Goal: Communication & Community: Participate in discussion

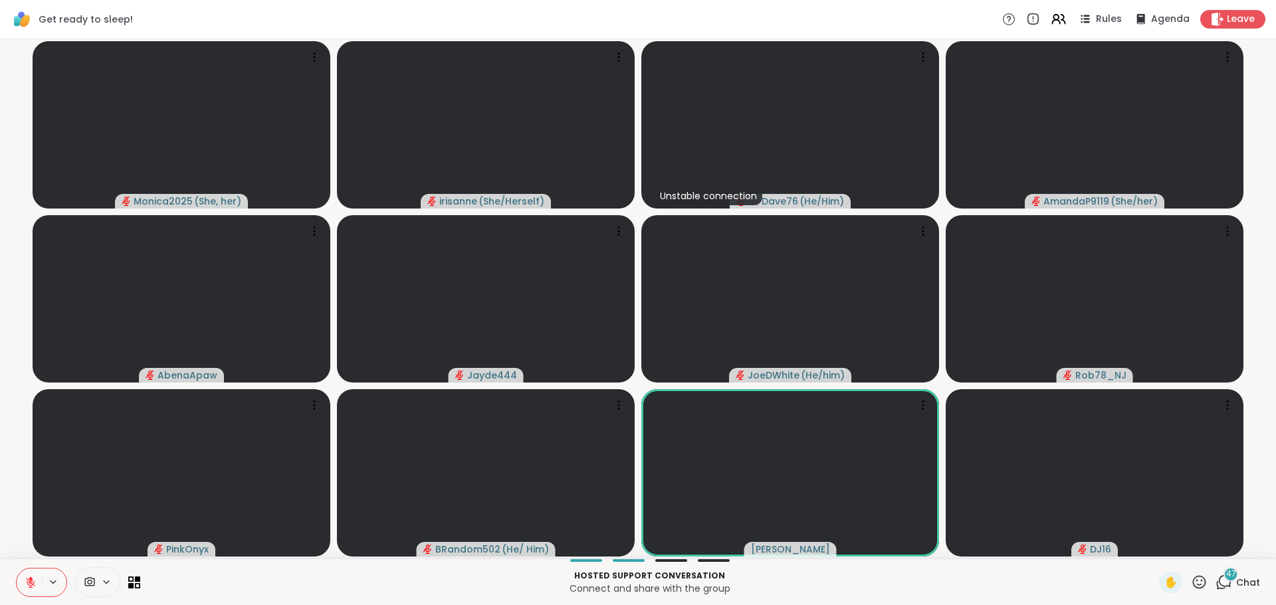
click at [26, 583] on icon at bounding box center [31, 583] width 12 height 12
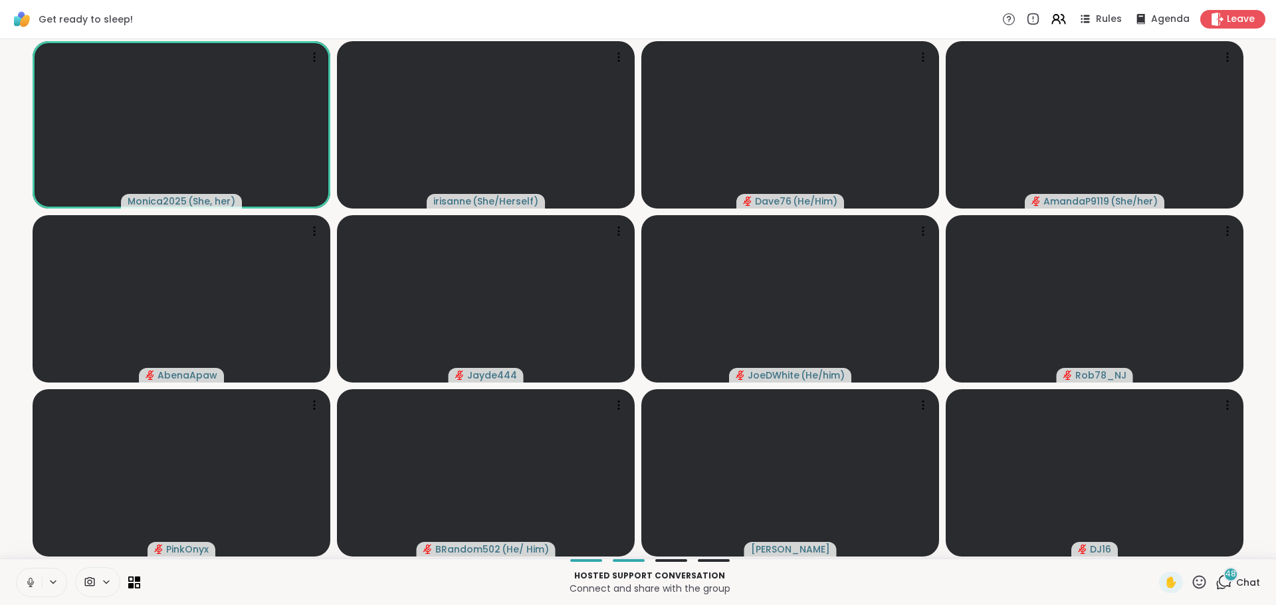
click at [23, 559] on div "Hosted support conversation Connect and share with the group ✋ 48 Chat" at bounding box center [638, 582] width 1276 height 47
click at [1215, 587] on icon at bounding box center [1223, 582] width 17 height 17
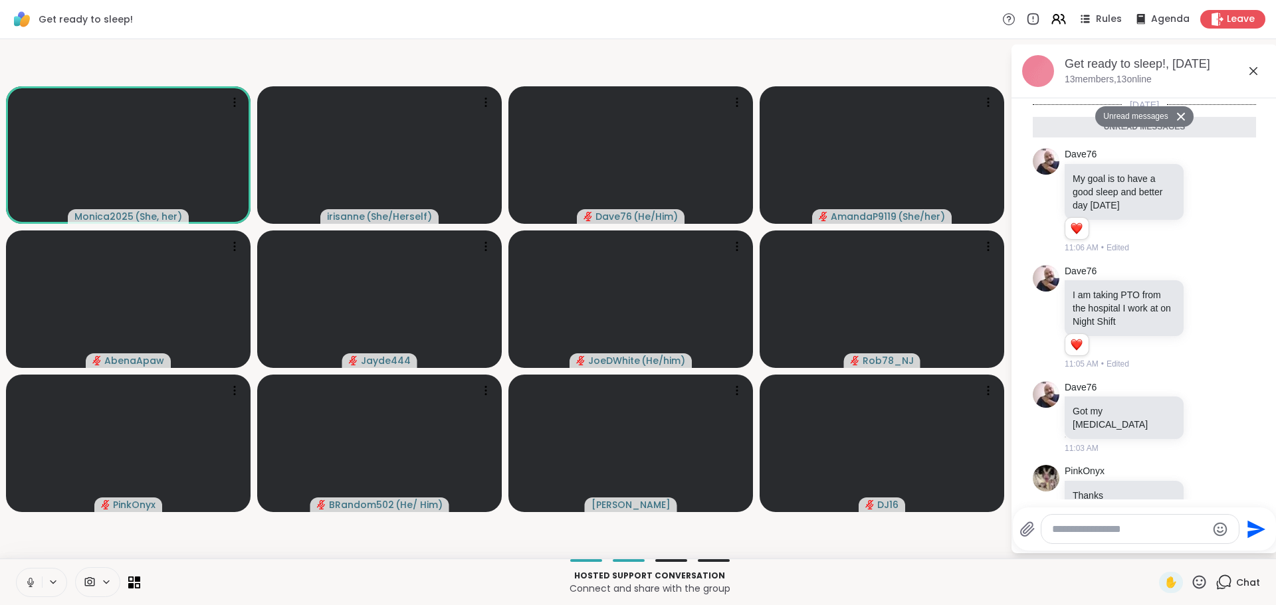
scroll to position [6289, 0]
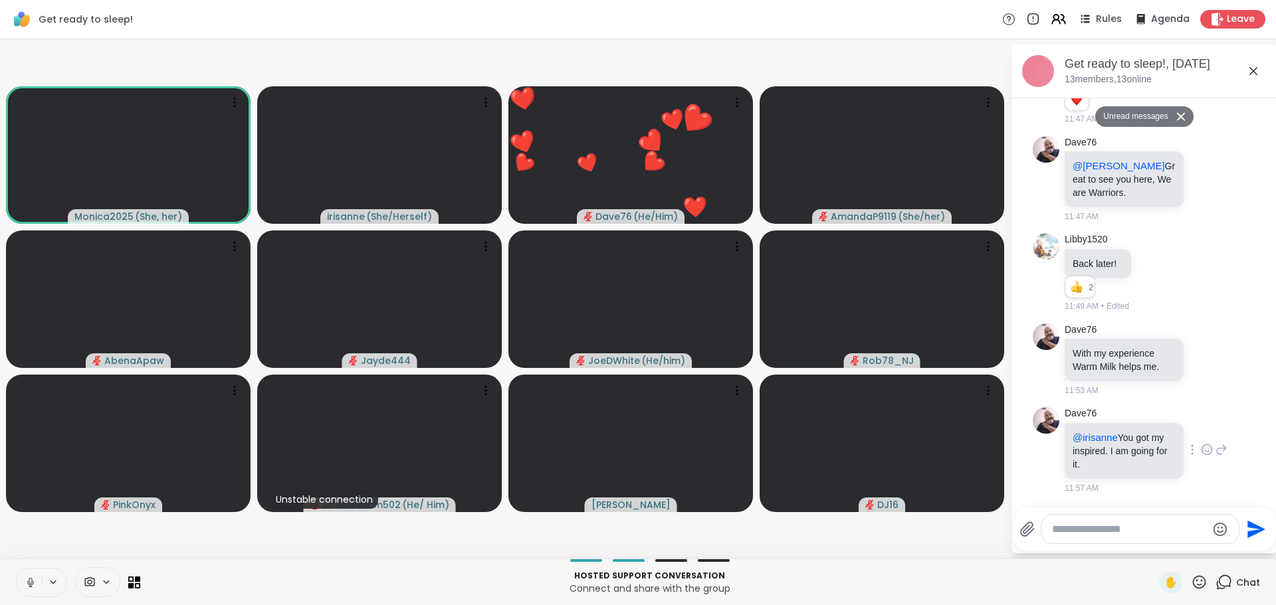
click at [1186, 445] on div at bounding box center [1206, 450] width 41 height 16
click at [1200, 450] on icon at bounding box center [1206, 449] width 12 height 13
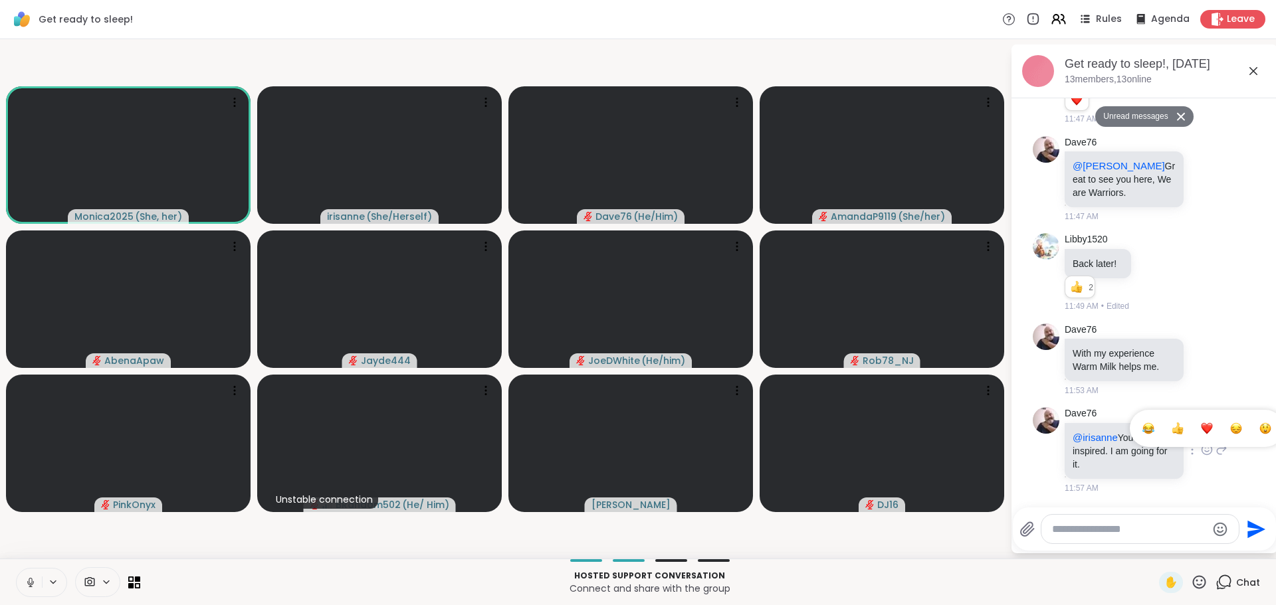
click at [1200, 430] on div "Select Reaction: Heart" at bounding box center [1206, 429] width 12 height 12
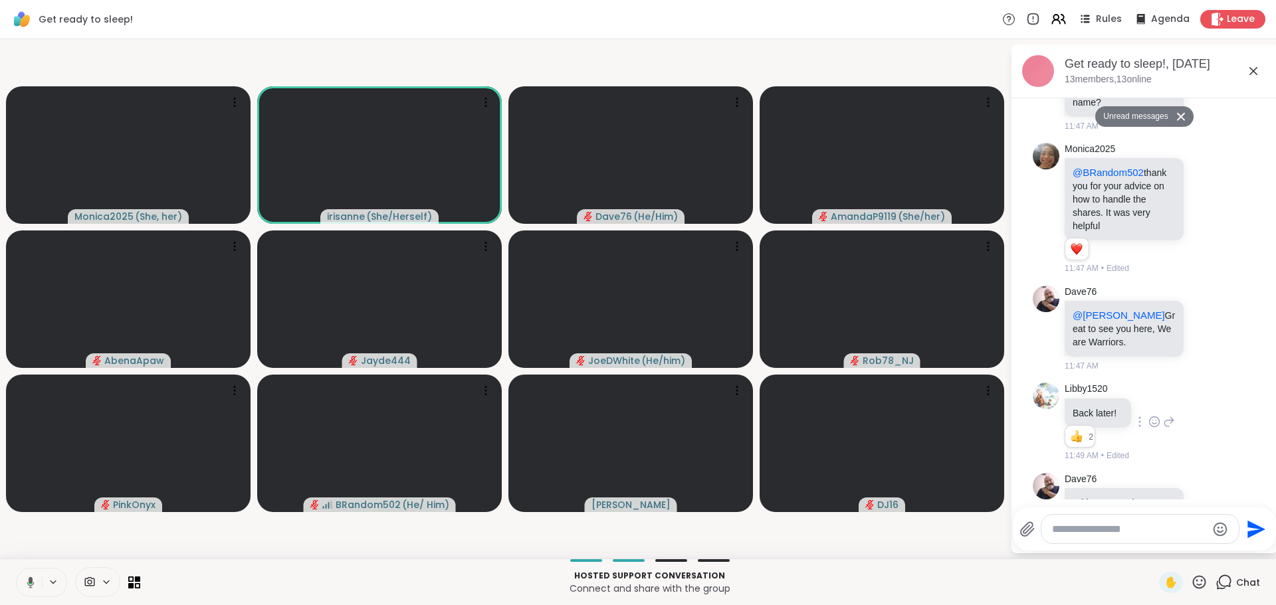
scroll to position [6307, 0]
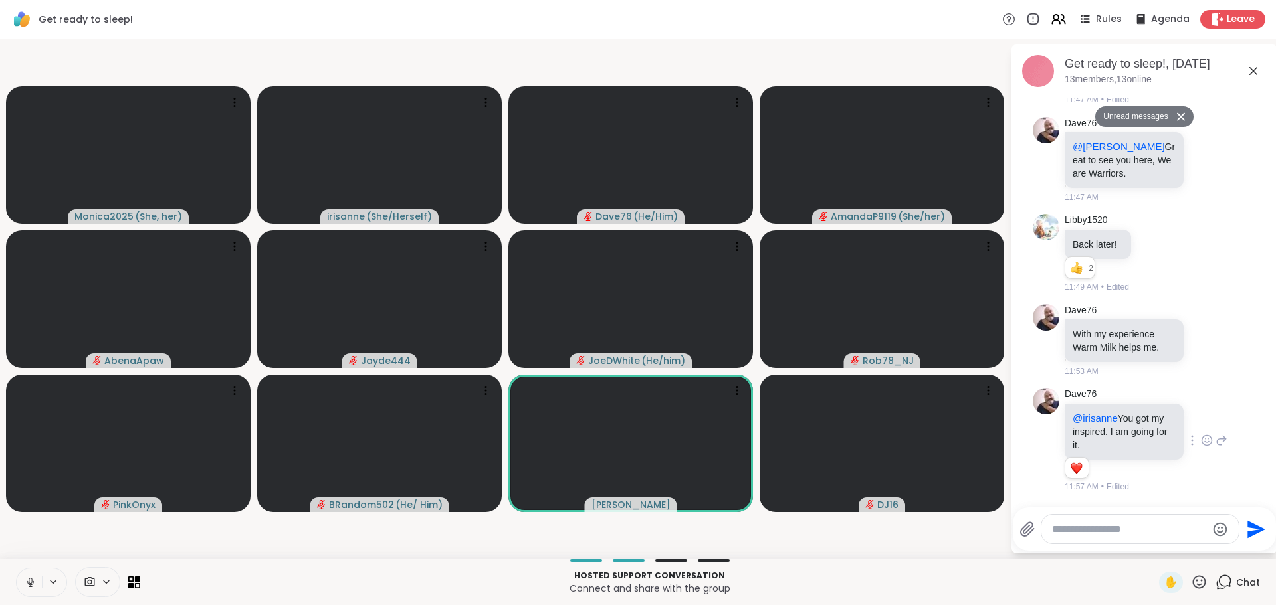
click at [33, 574] on button at bounding box center [29, 583] width 25 height 28
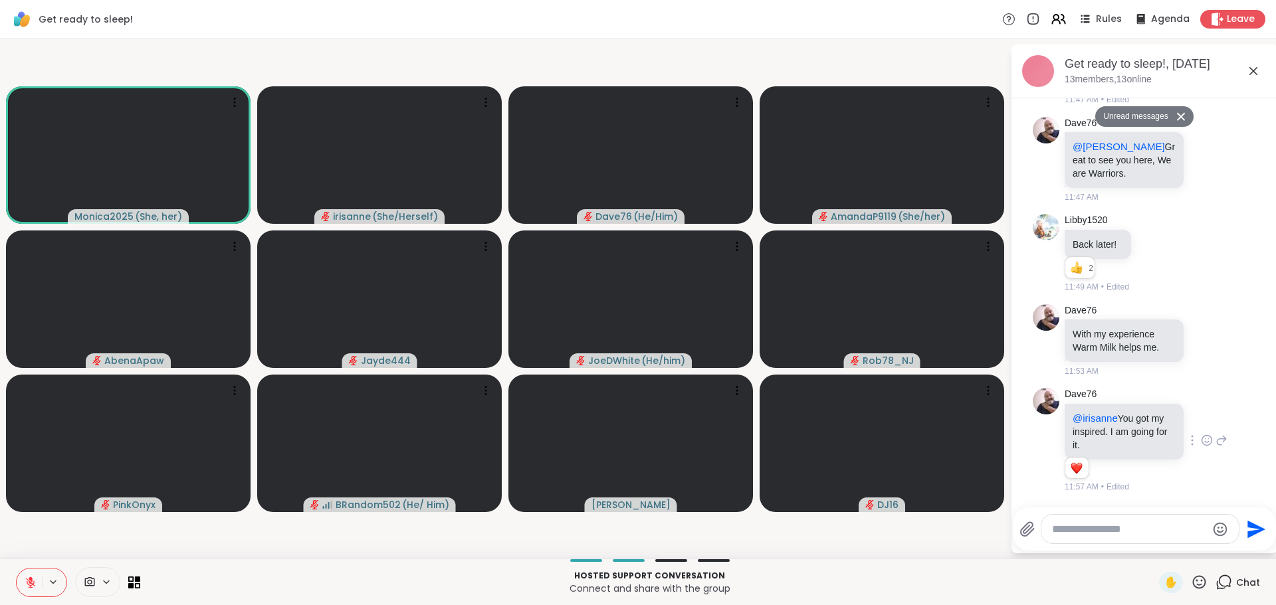
click at [30, 585] on icon at bounding box center [30, 582] width 9 height 9
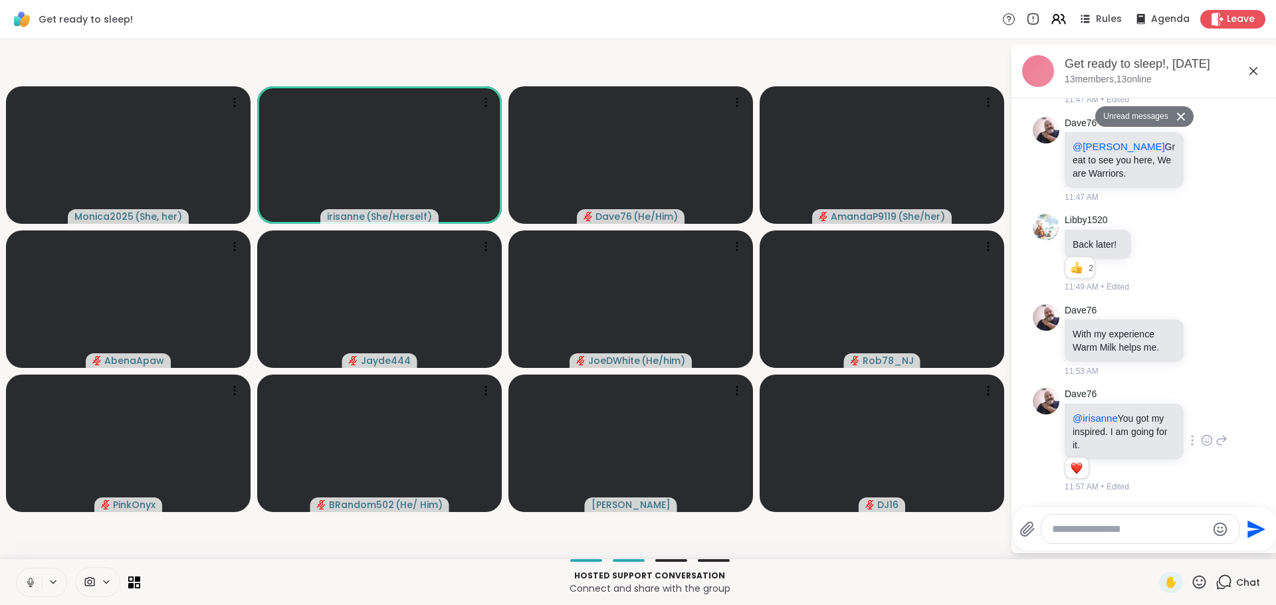
click at [1244, 74] on div "Get ready to sleep!, [DATE] members, 13 online" at bounding box center [1165, 71] width 202 height 30
click at [1249, 74] on icon at bounding box center [1253, 71] width 16 height 16
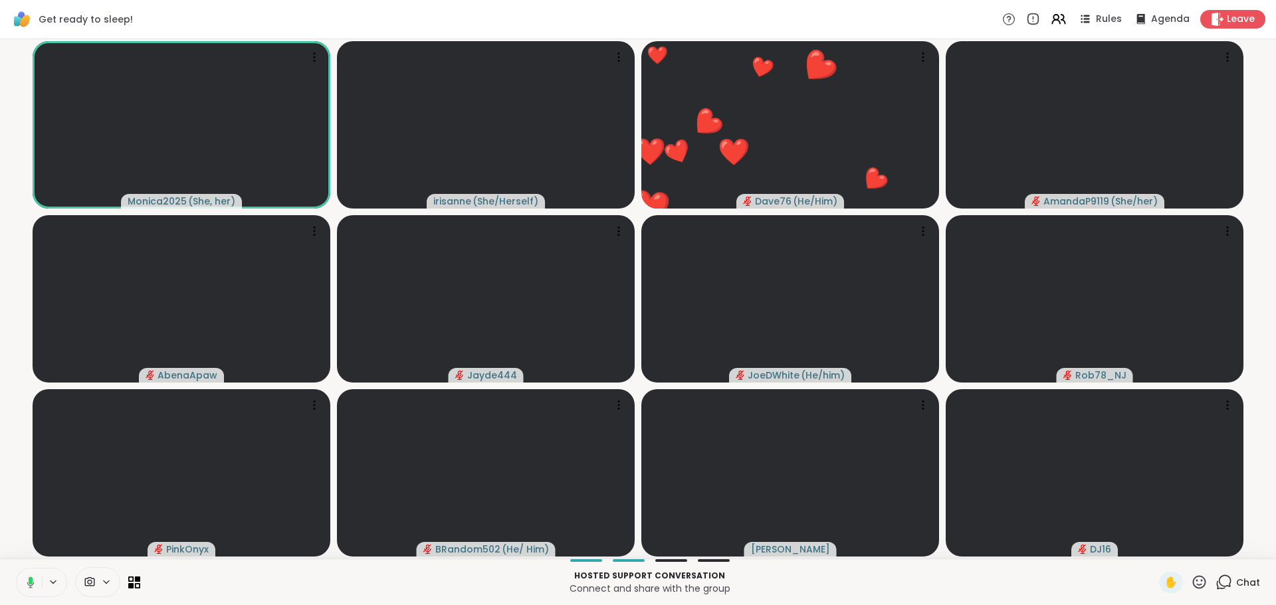
click at [7, 579] on div "Hosted support conversation Connect and share with the group ✋ Chat" at bounding box center [638, 582] width 1276 height 47
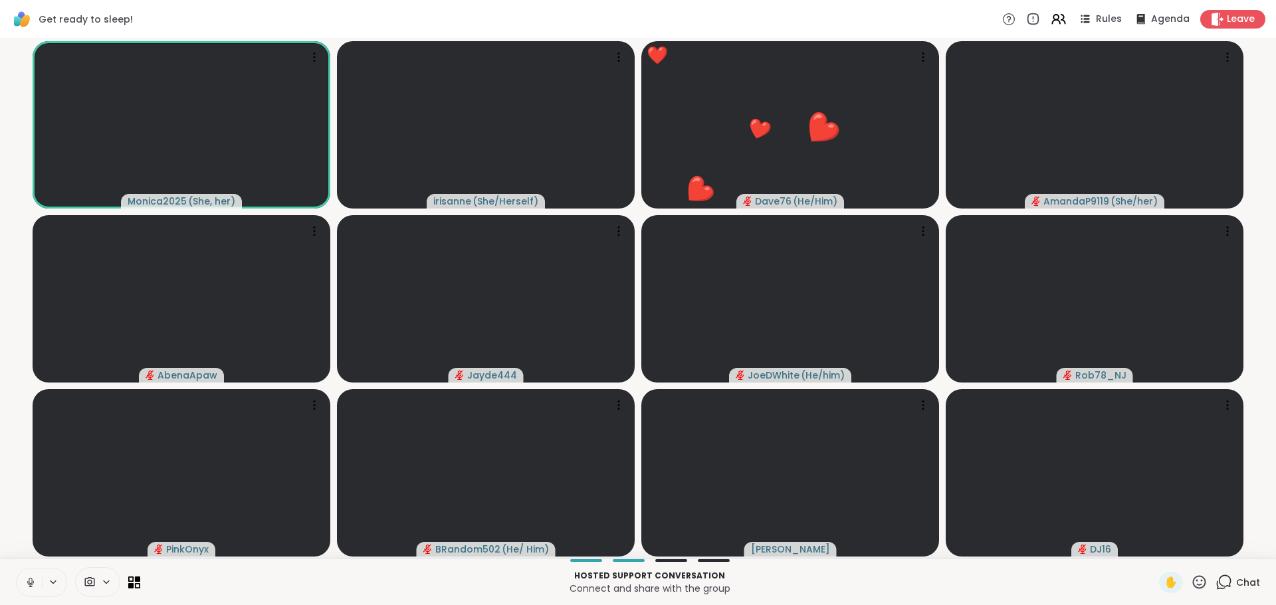
click at [23, 587] on button at bounding box center [29, 583] width 25 height 28
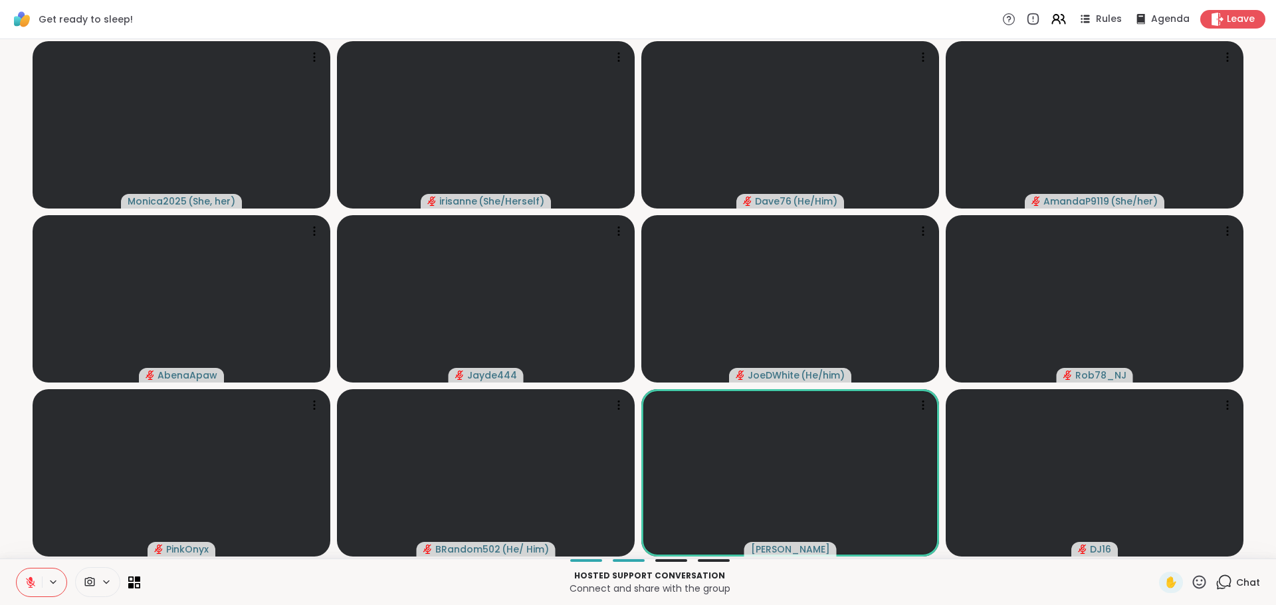
click at [21, 588] on button at bounding box center [29, 583] width 25 height 28
click at [25, 581] on icon at bounding box center [31, 583] width 12 height 12
click at [26, 579] on icon at bounding box center [31, 583] width 12 height 12
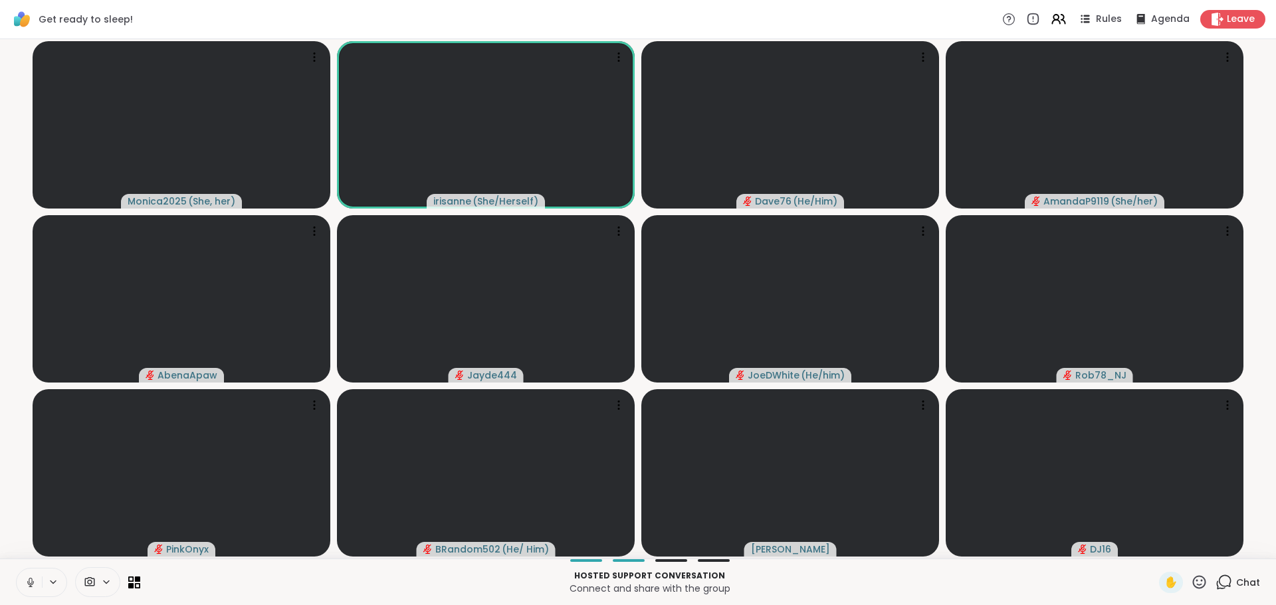
click at [19, 580] on button at bounding box center [29, 583] width 25 height 28
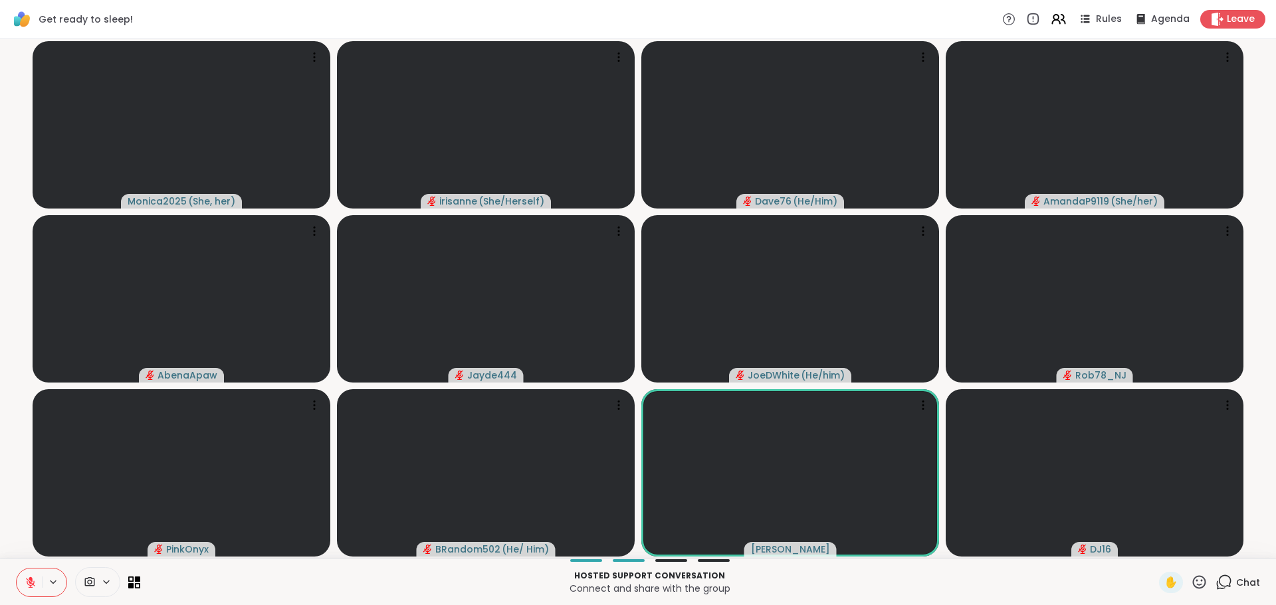
click at [1218, 581] on icon at bounding box center [1223, 582] width 17 height 17
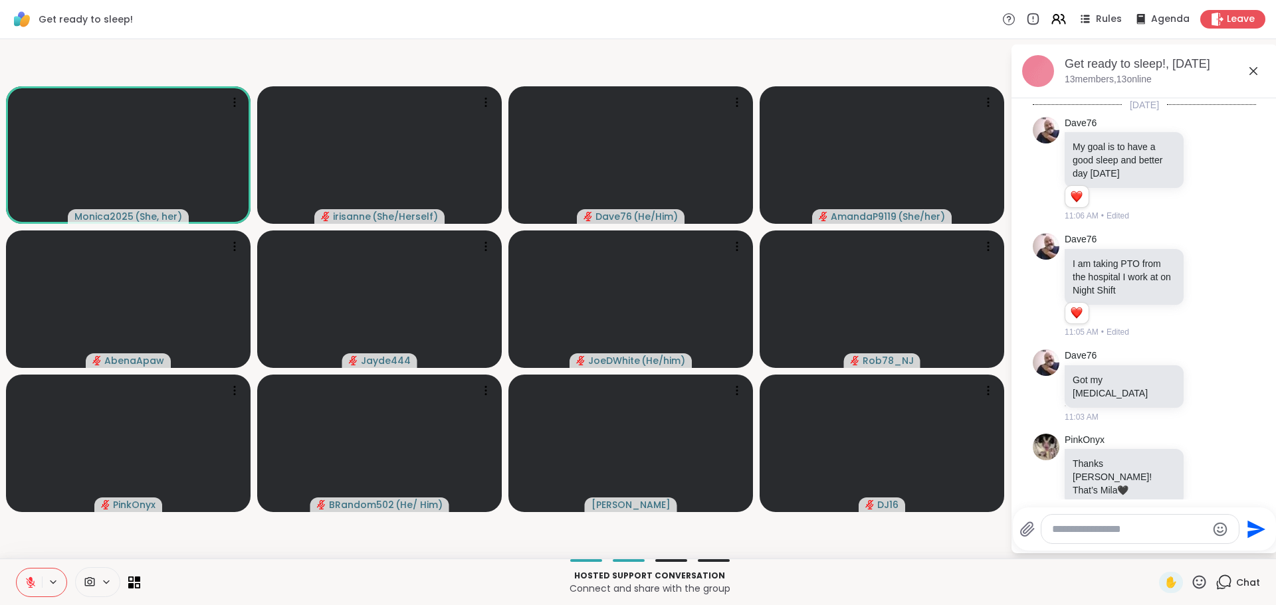
scroll to position [6276, 0]
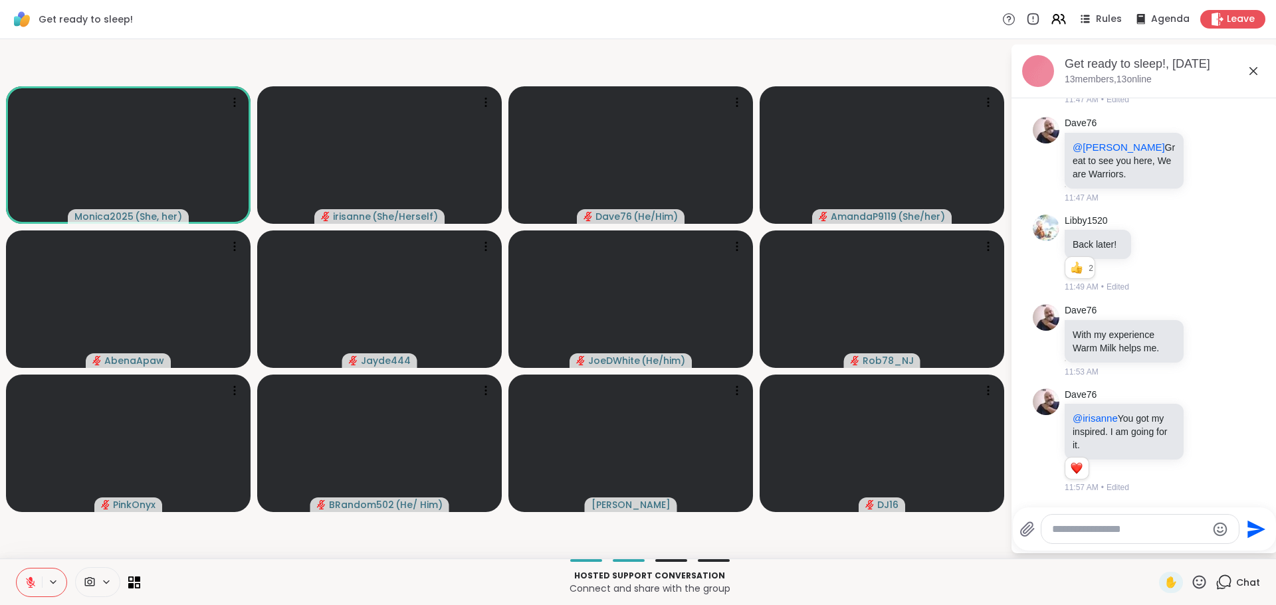
click at [1086, 539] on div at bounding box center [1139, 529] width 197 height 29
click at [1084, 520] on div at bounding box center [1139, 529] width 197 height 29
click at [1249, 62] on div "Get ready to sleep!, [DATE] members, 13 online [DATE] Dave76 My goal is to have…" at bounding box center [1144, 299] width 266 height 509
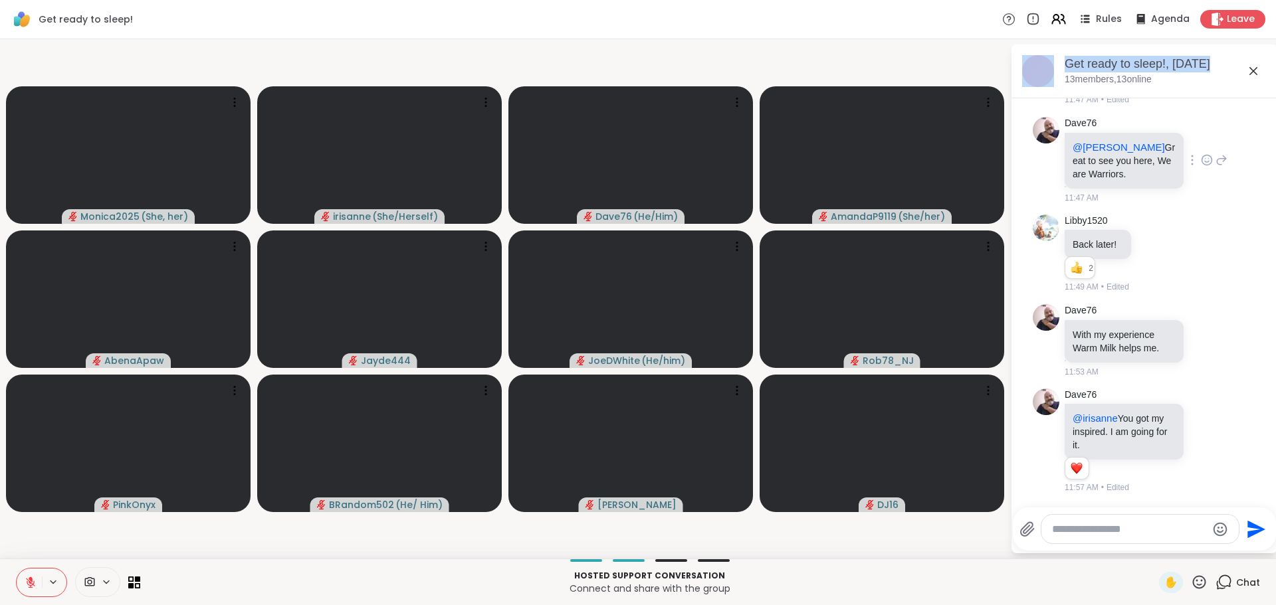
drag, startPoint x: 1185, startPoint y: 173, endPoint x: 1183, endPoint y: 184, distance: 11.6
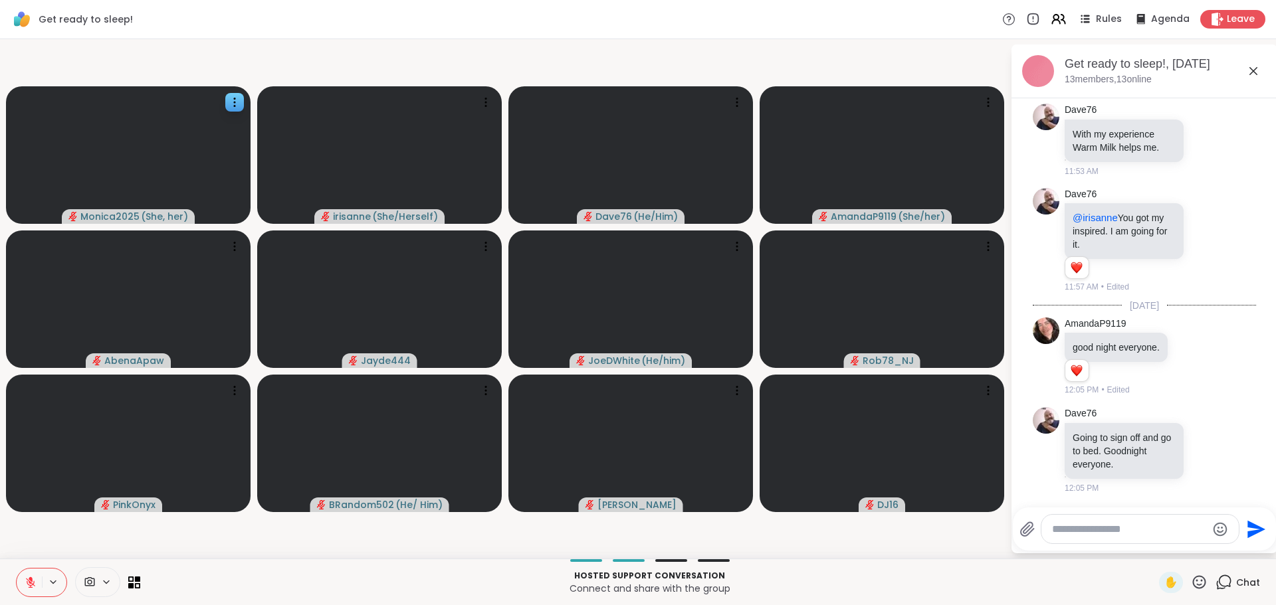
scroll to position [6495, 0]
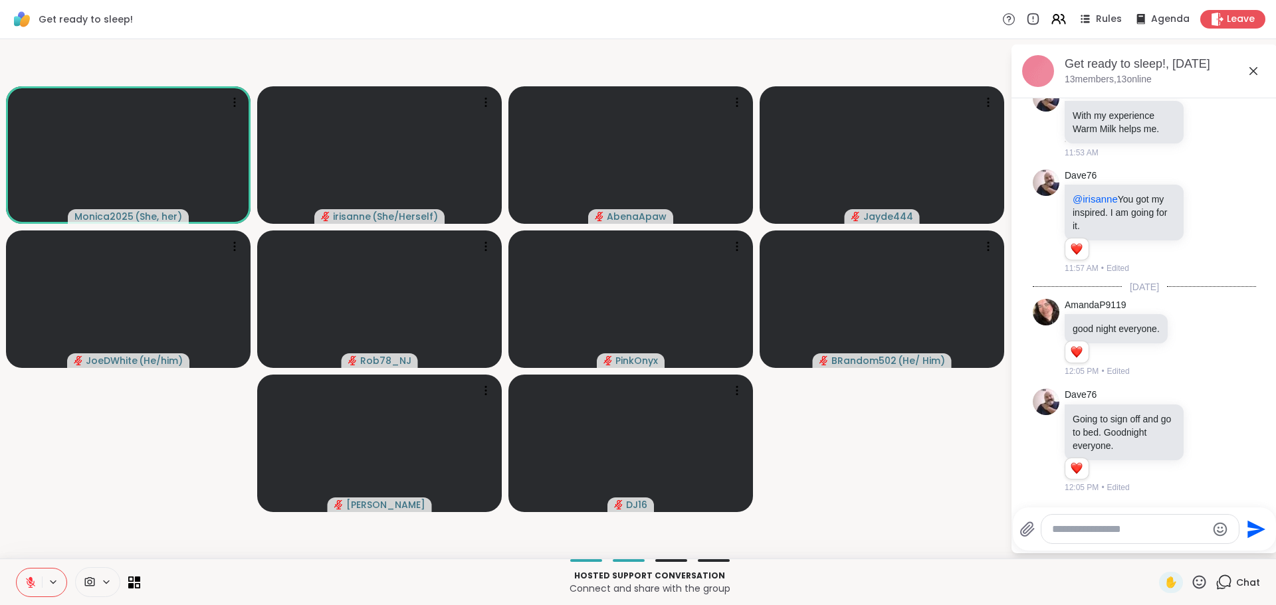
click at [898, 509] on video-player-container "Monica2025 ( She, her ) [PERSON_NAME] ( She/Herself ) [PERSON_NAME] Jayde444 Jo…" at bounding box center [505, 299] width 994 height 509
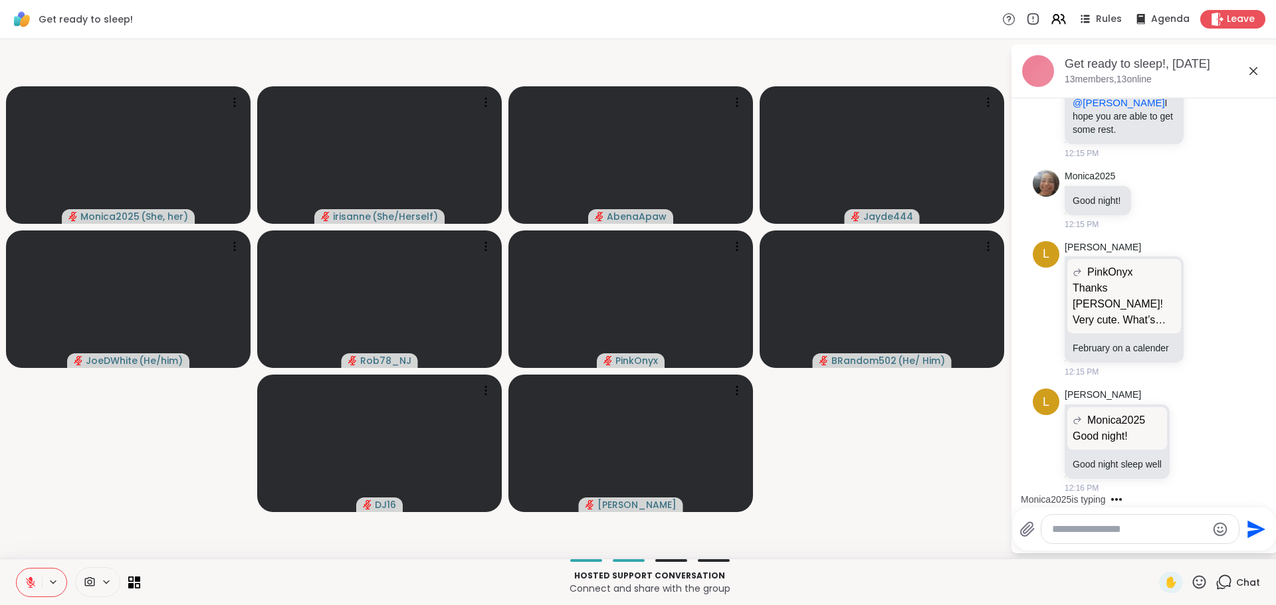
scroll to position [7747, 0]
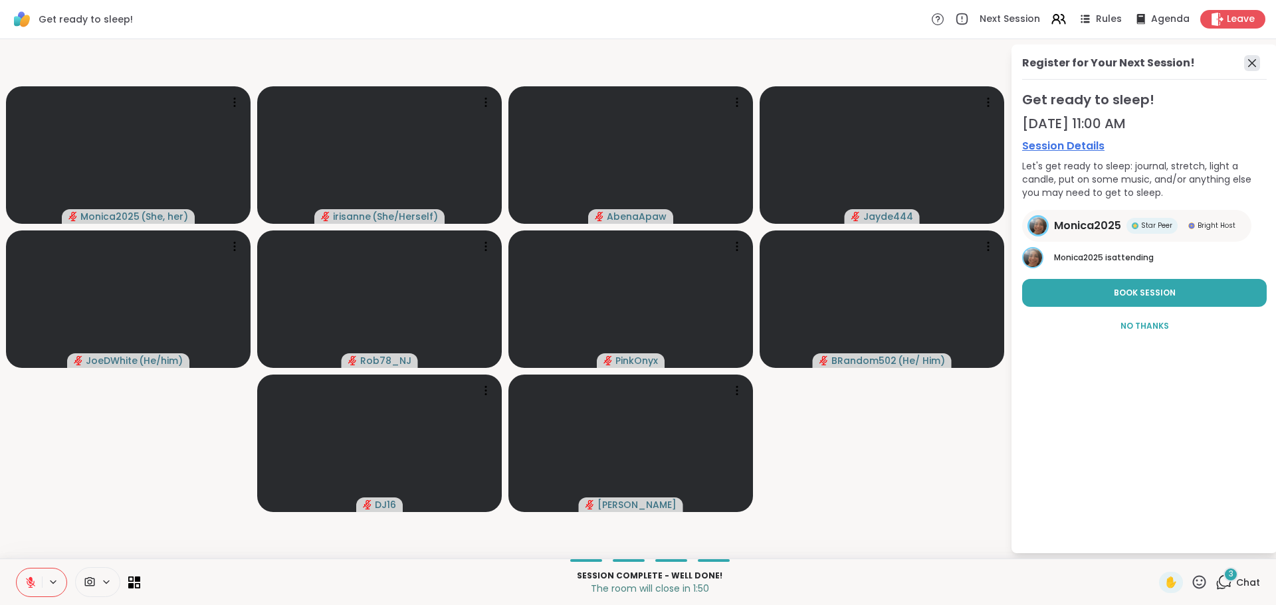
click at [1245, 61] on icon at bounding box center [1252, 63] width 16 height 16
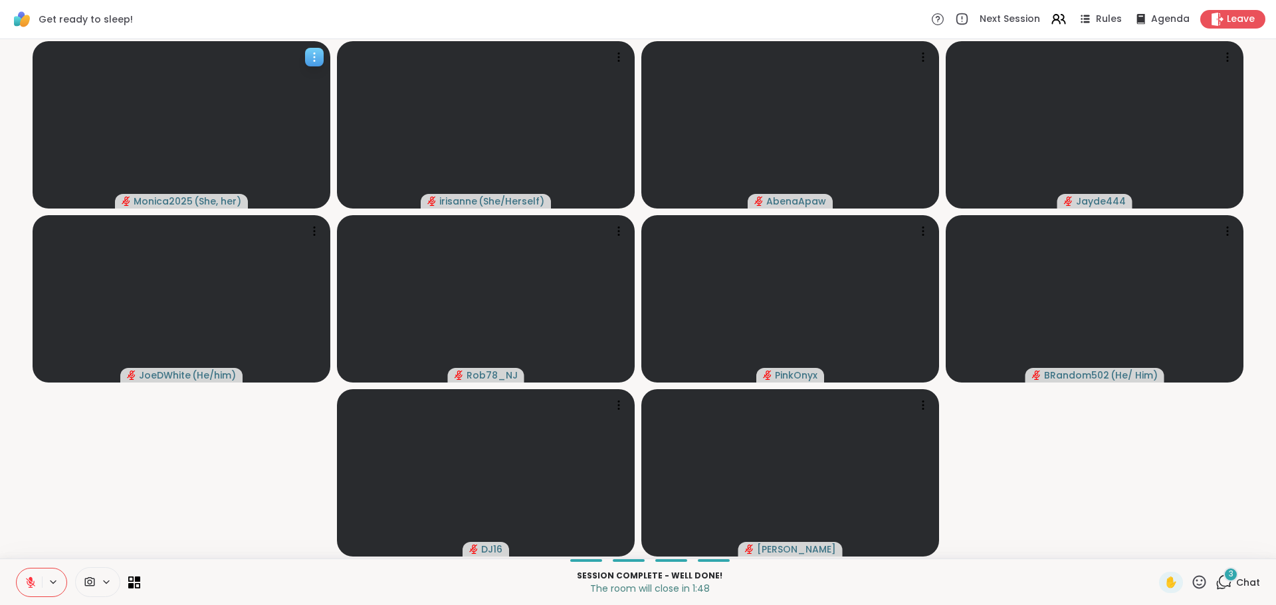
click at [314, 62] on icon at bounding box center [314, 56] width 13 height 13
click at [303, 69] on div "View Profile" at bounding box center [264, 72] width 100 height 21
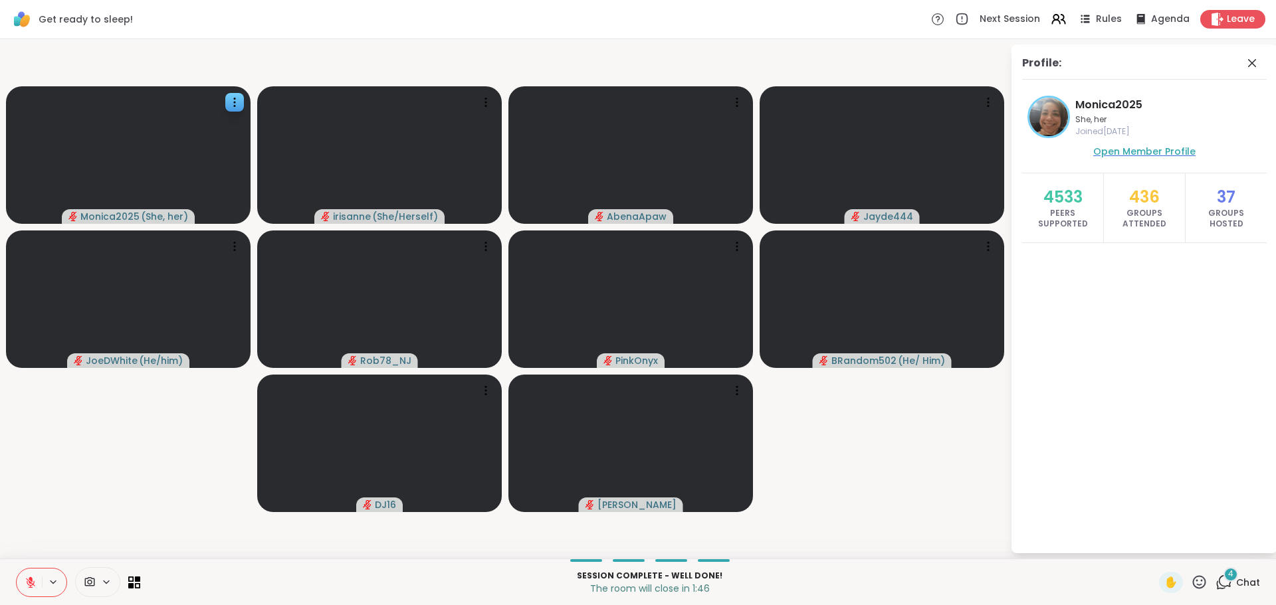
click at [1139, 146] on span "Open Member Profile" at bounding box center [1144, 151] width 102 height 13
click at [961, 472] on video-player-container "Monica2025 ( She, her ) [PERSON_NAME] ( She/Herself ) [PERSON_NAME] Jayde444 Jo…" at bounding box center [505, 299] width 994 height 509
click at [1218, 583] on icon at bounding box center [1223, 582] width 17 height 17
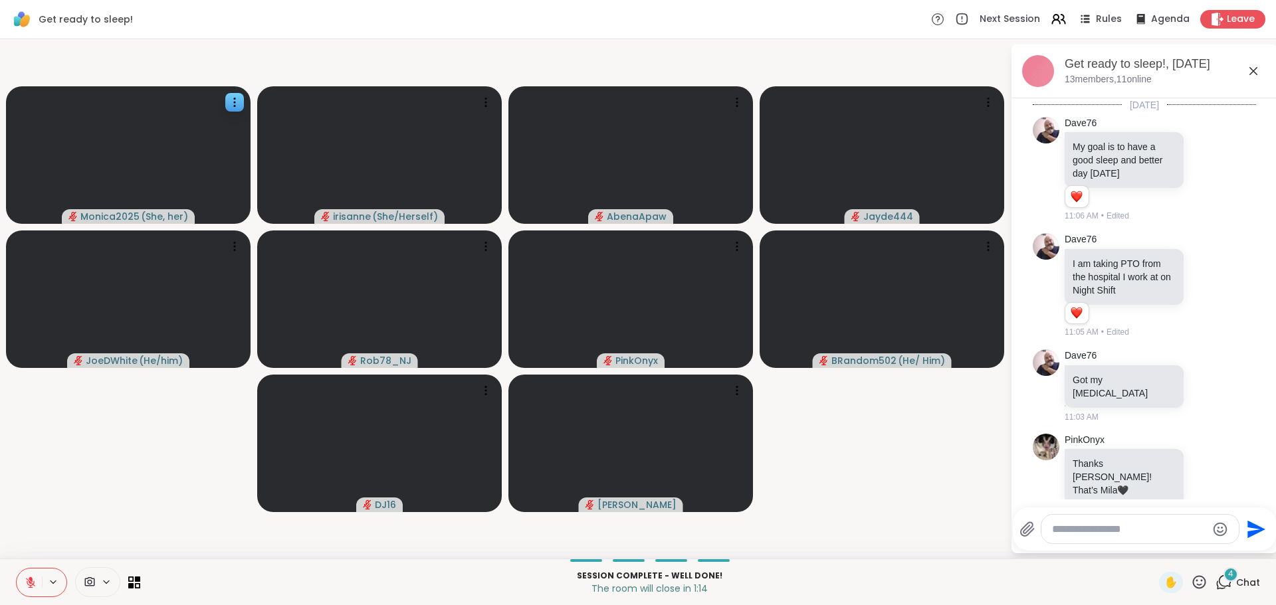
click at [1215, 580] on icon at bounding box center [1223, 582] width 17 height 17
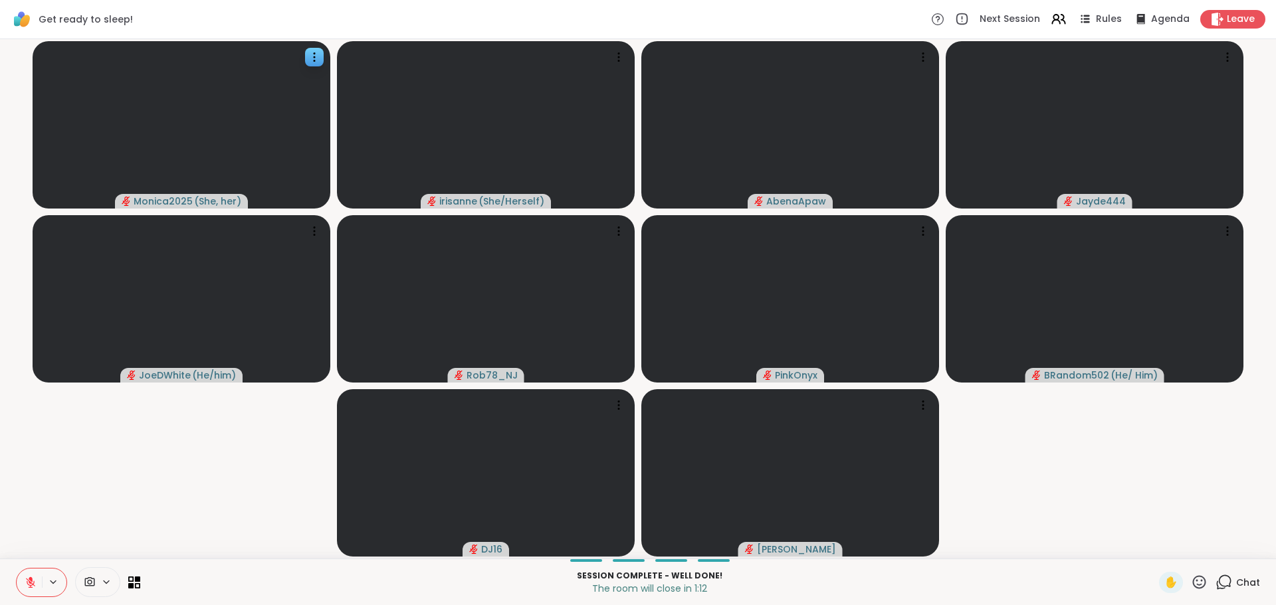
click at [1215, 580] on icon at bounding box center [1223, 582] width 17 height 17
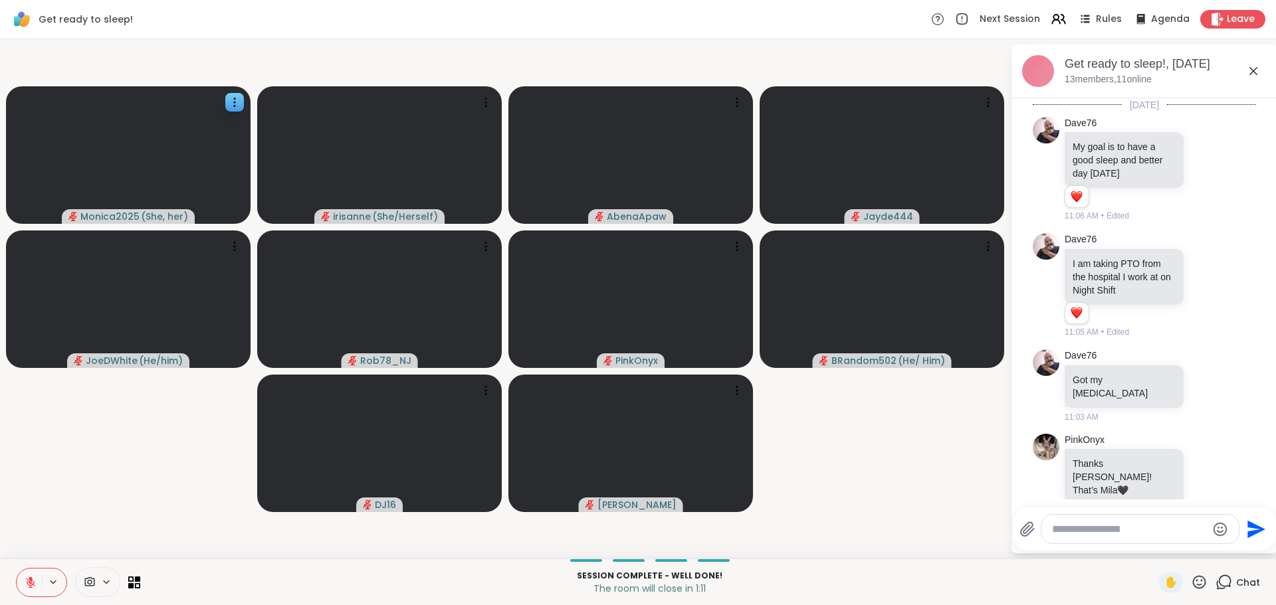
scroll to position [8001, 0]
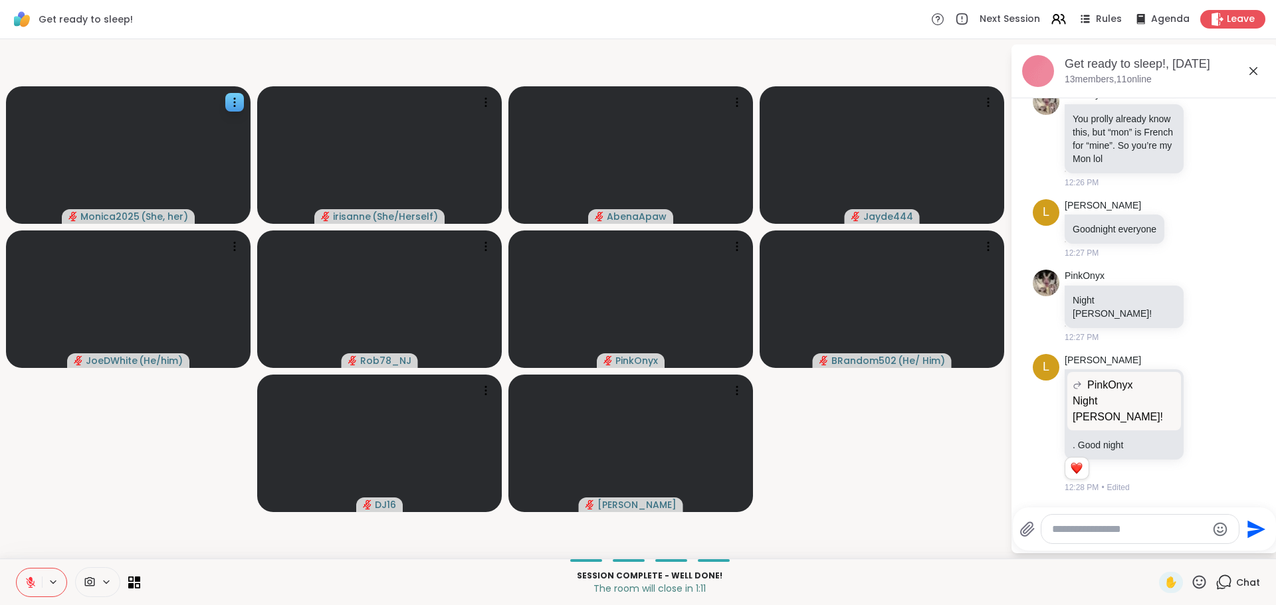
click at [1135, 534] on textarea "Type your message" at bounding box center [1129, 529] width 155 height 13
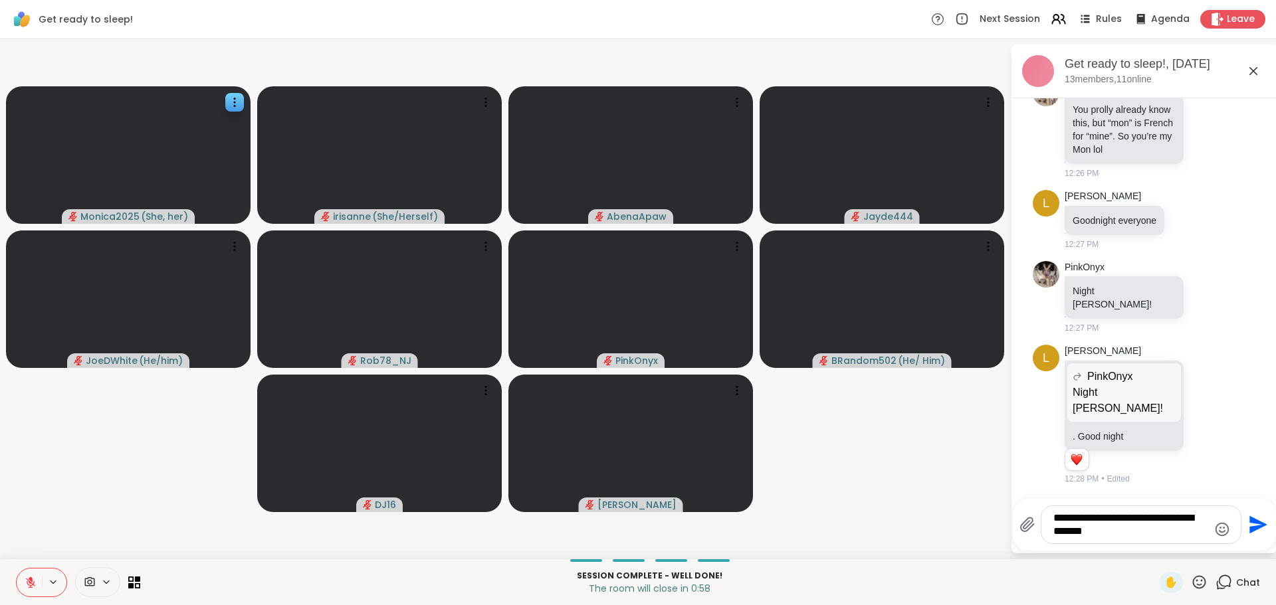
scroll to position [8020, 0]
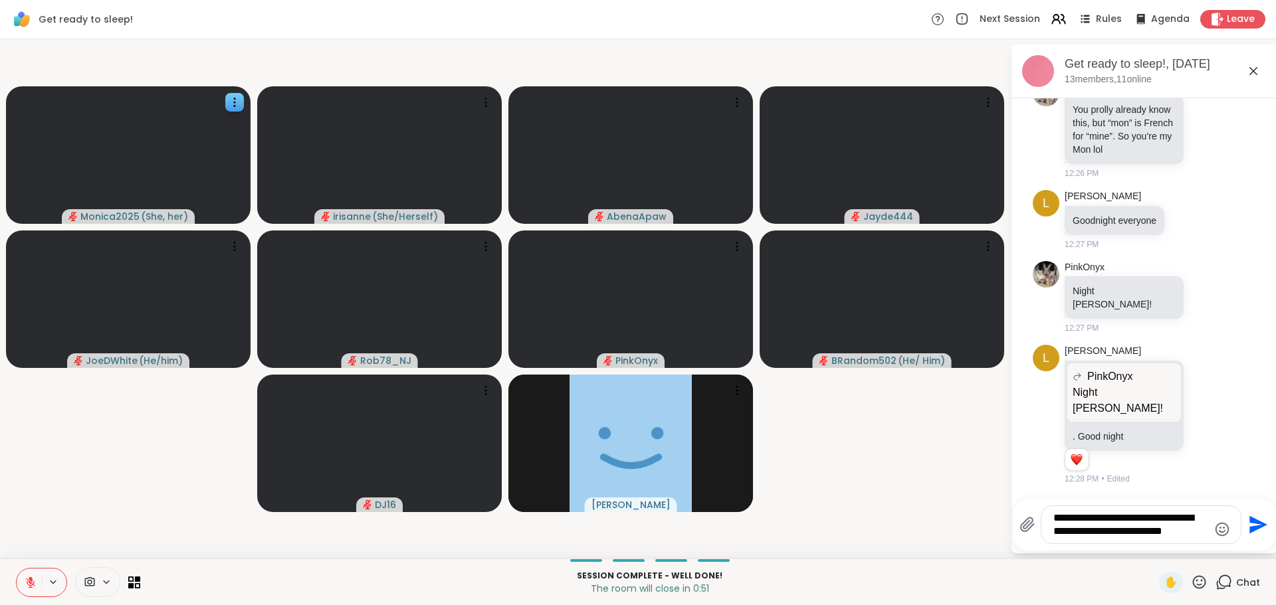
type textarea "**********"
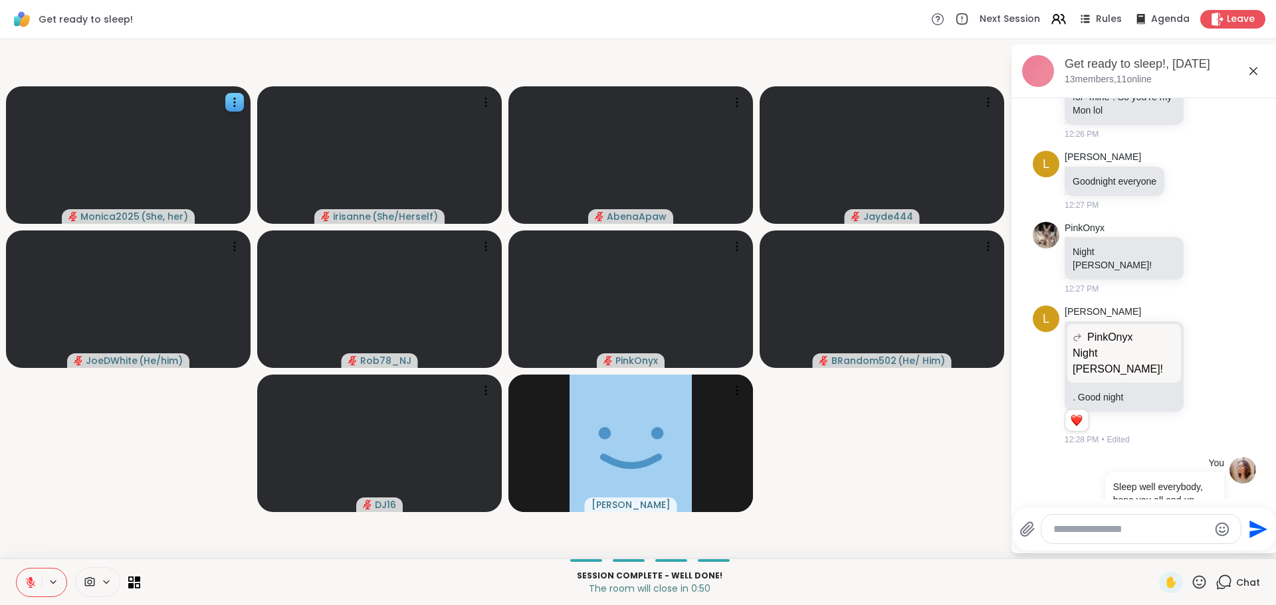
scroll to position [8131, 0]
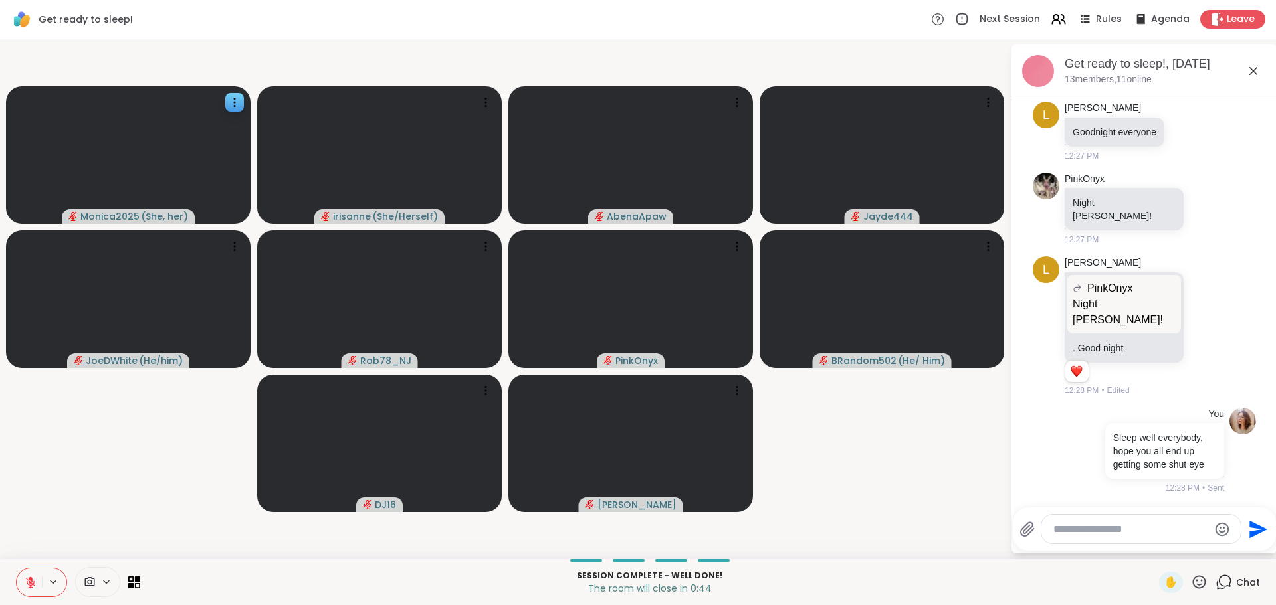
click at [1250, 69] on icon at bounding box center [1253, 71] width 16 height 16
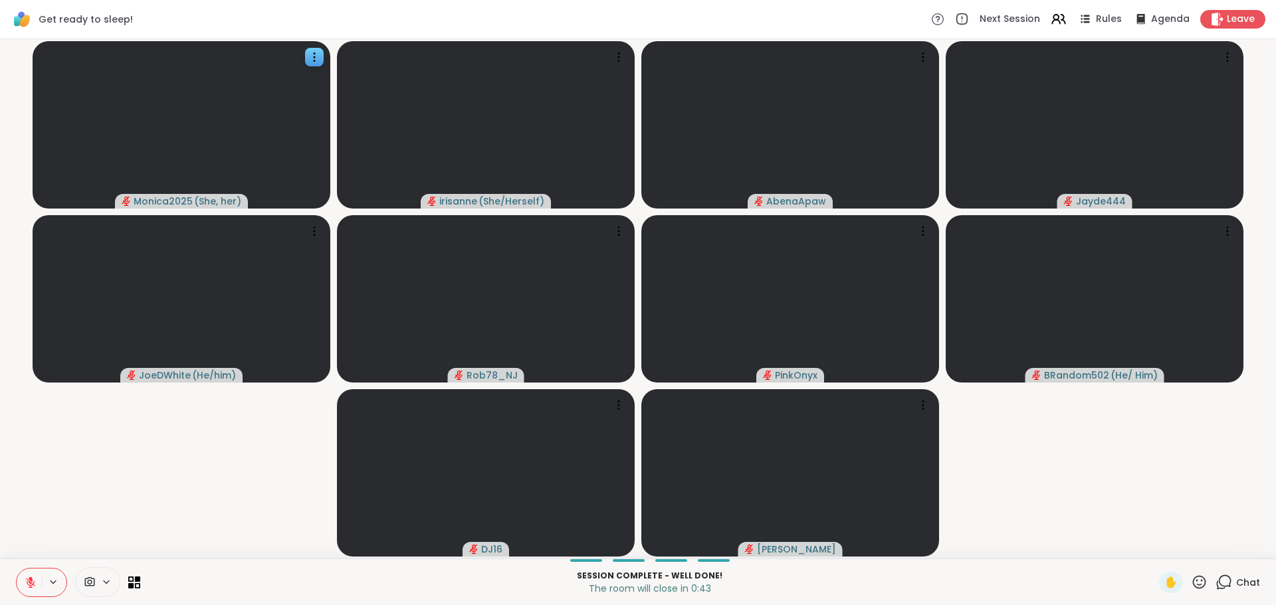
click at [1201, 551] on video-player-container "Monica2025 ( She, her ) [PERSON_NAME] ( She/Herself ) [PERSON_NAME] Jayde444 Jo…" at bounding box center [638, 299] width 1260 height 509
click at [1233, 21] on span "Leave" at bounding box center [1240, 20] width 29 height 14
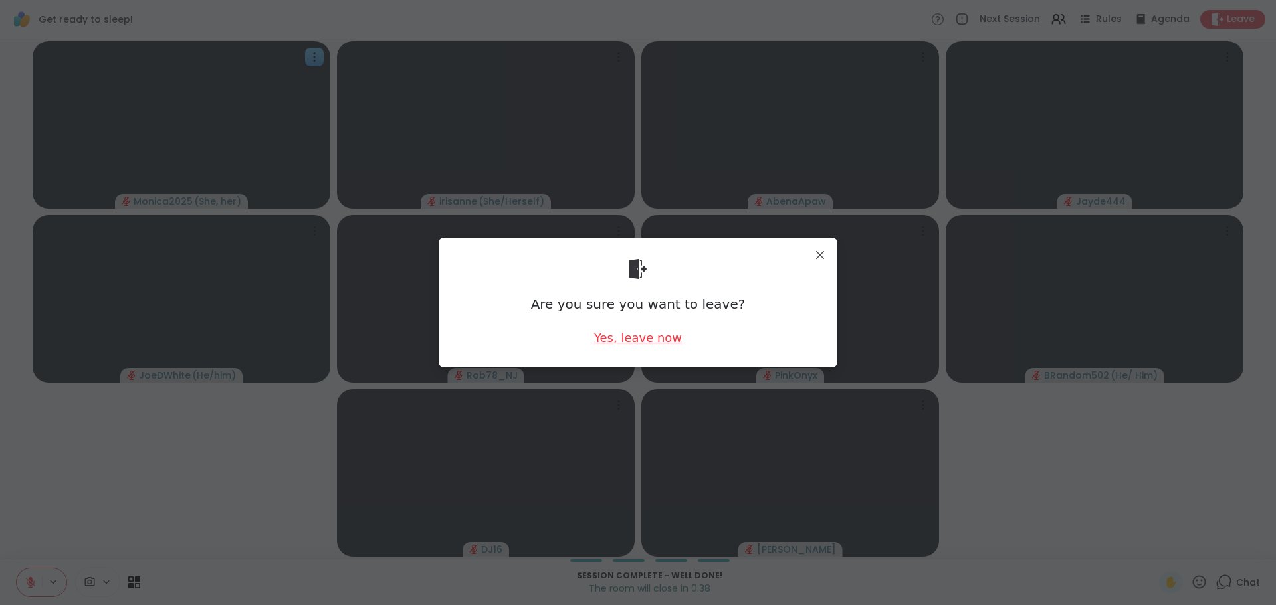
click at [640, 341] on div "Yes, leave now" at bounding box center [638, 338] width 88 height 17
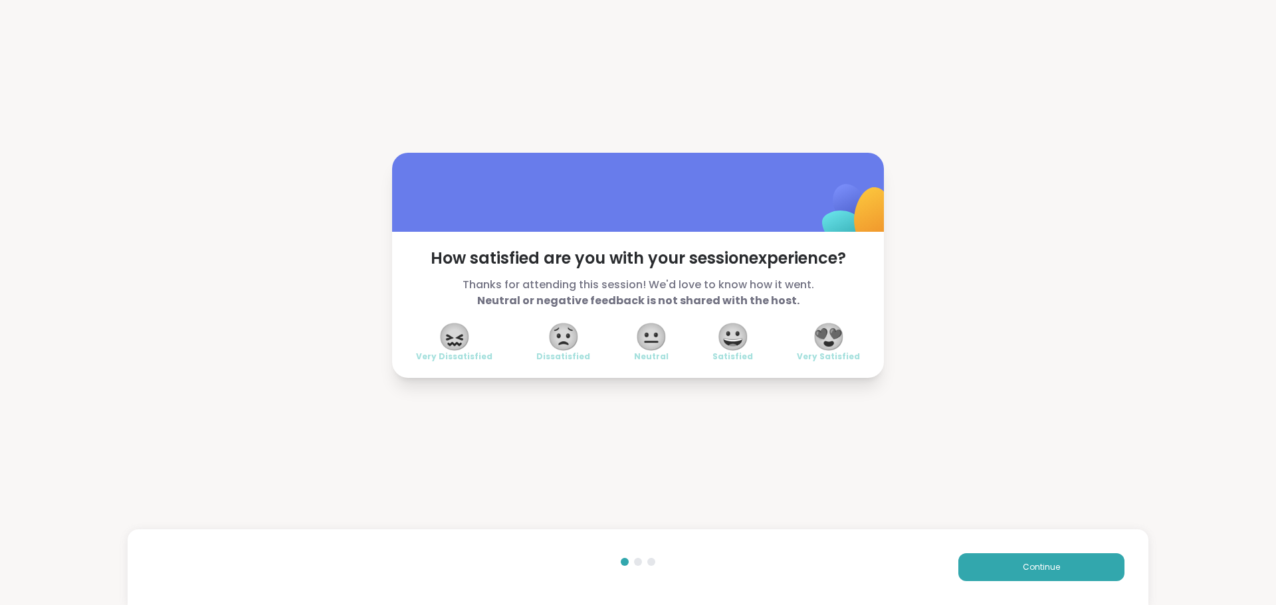
click at [818, 337] on span "😍" at bounding box center [828, 337] width 33 height 24
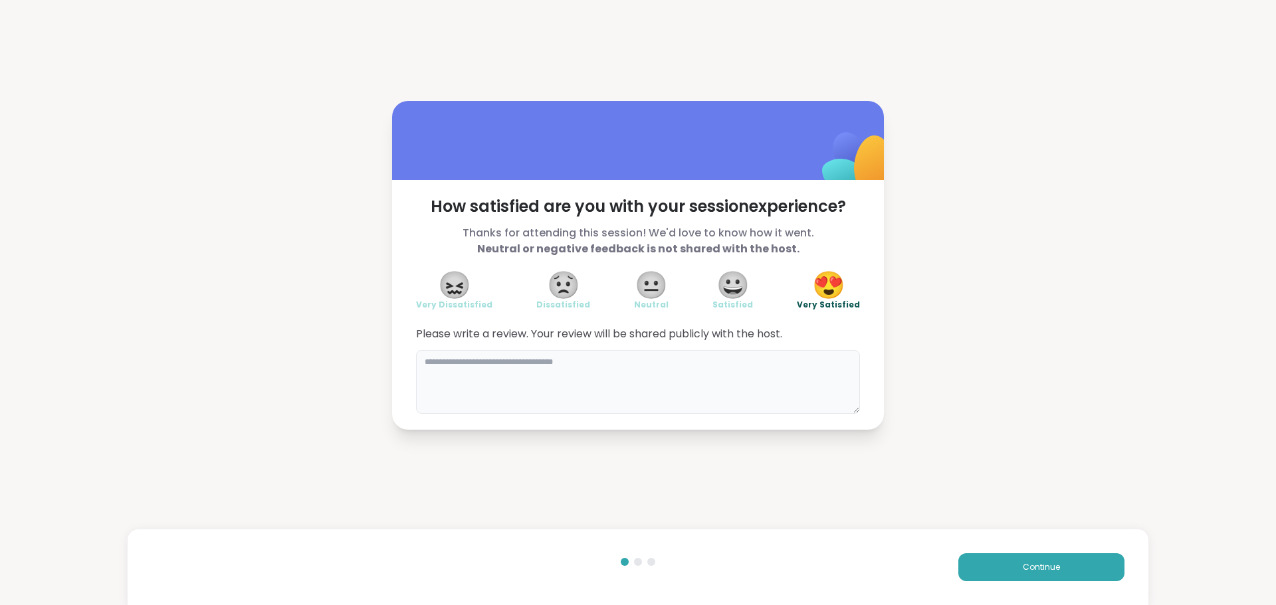
click at [566, 391] on textarea at bounding box center [638, 382] width 444 height 64
type textarea "**********"
click at [1022, 564] on span "Continue" at bounding box center [1040, 567] width 37 height 12
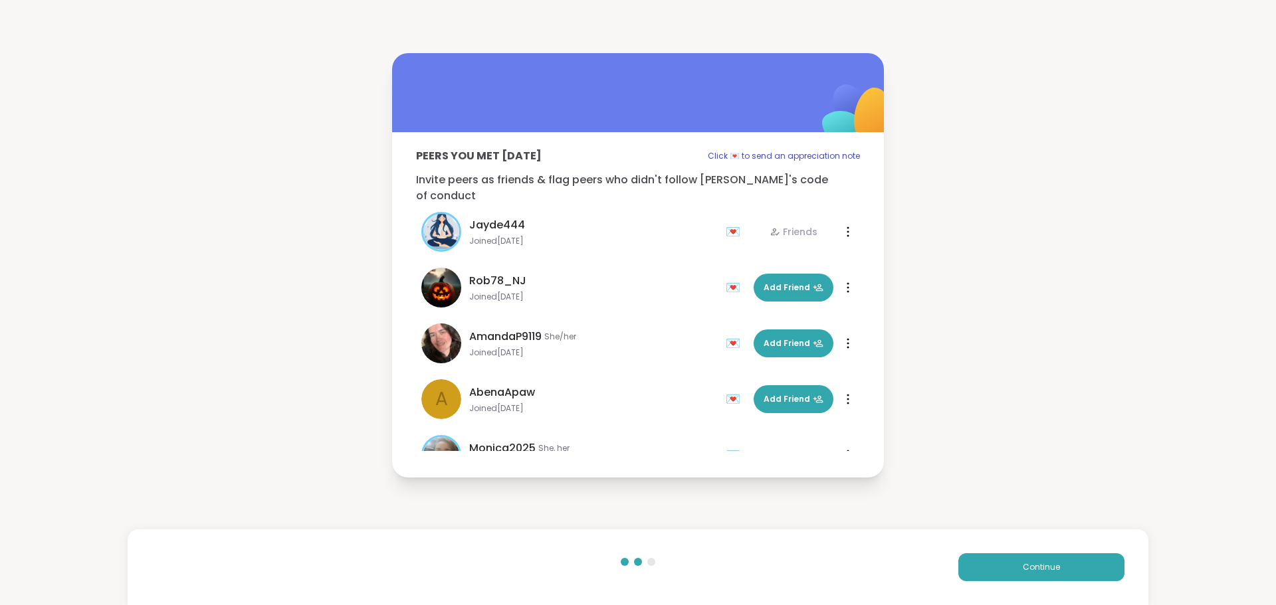
scroll to position [430, 0]
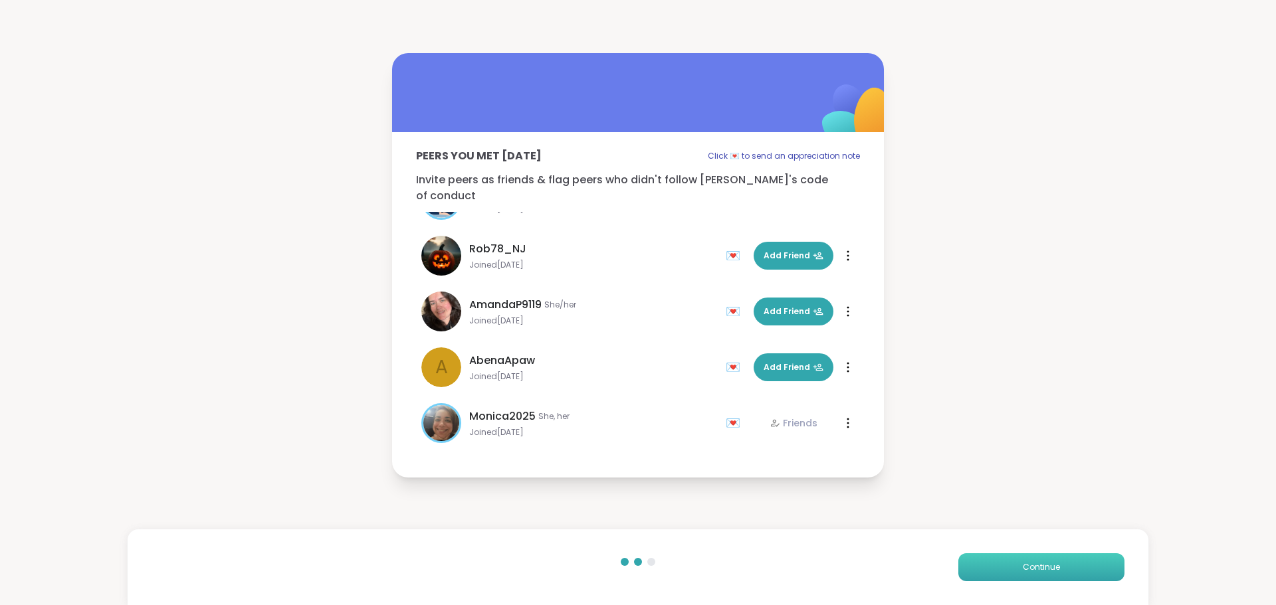
click at [1042, 575] on button "Continue" at bounding box center [1041, 567] width 166 height 28
click at [1070, 539] on div "Continue" at bounding box center [638, 567] width 1020 height 76
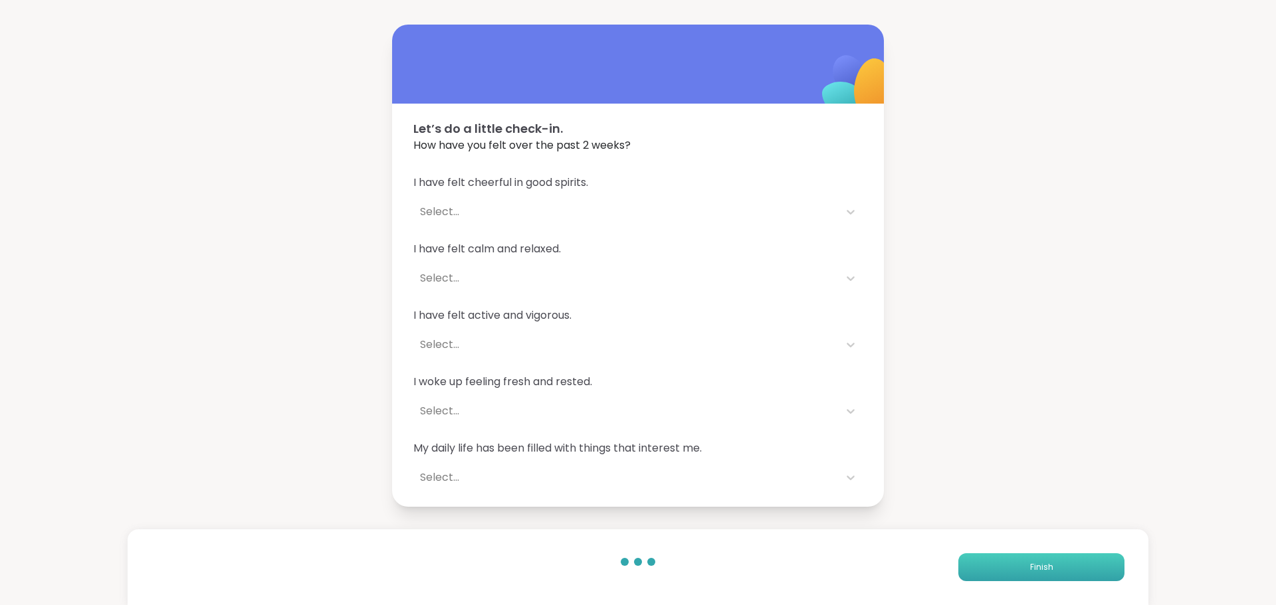
click at [1046, 559] on button "Finish" at bounding box center [1041, 567] width 166 height 28
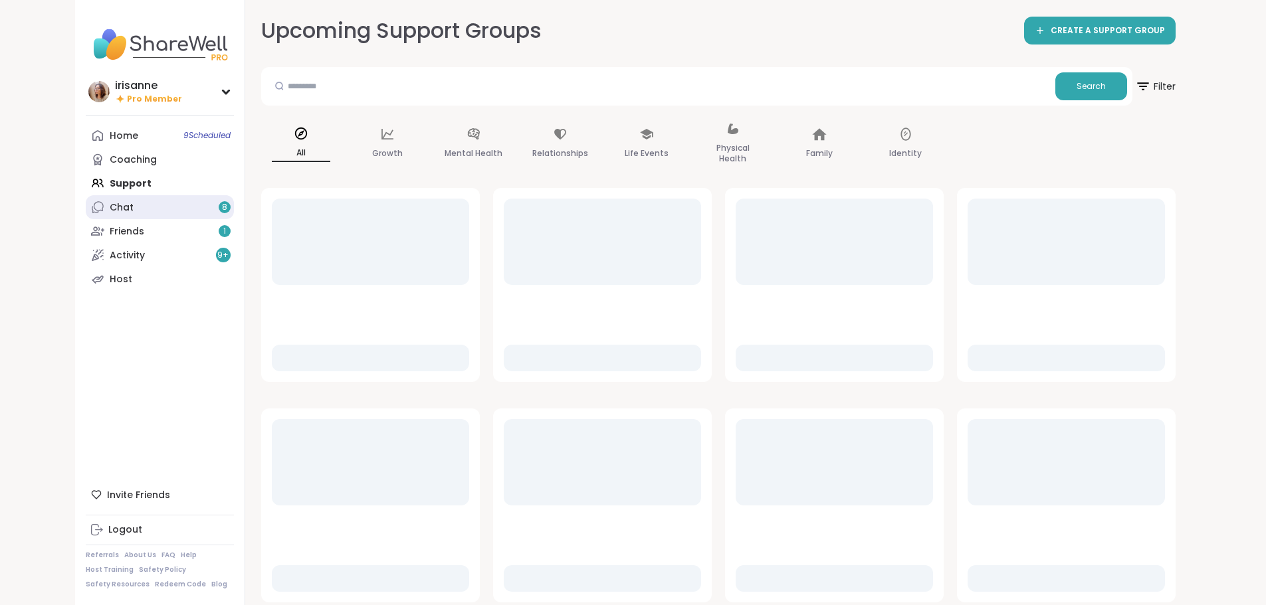
click at [107, 211] on link "Chat 8" at bounding box center [160, 207] width 148 height 24
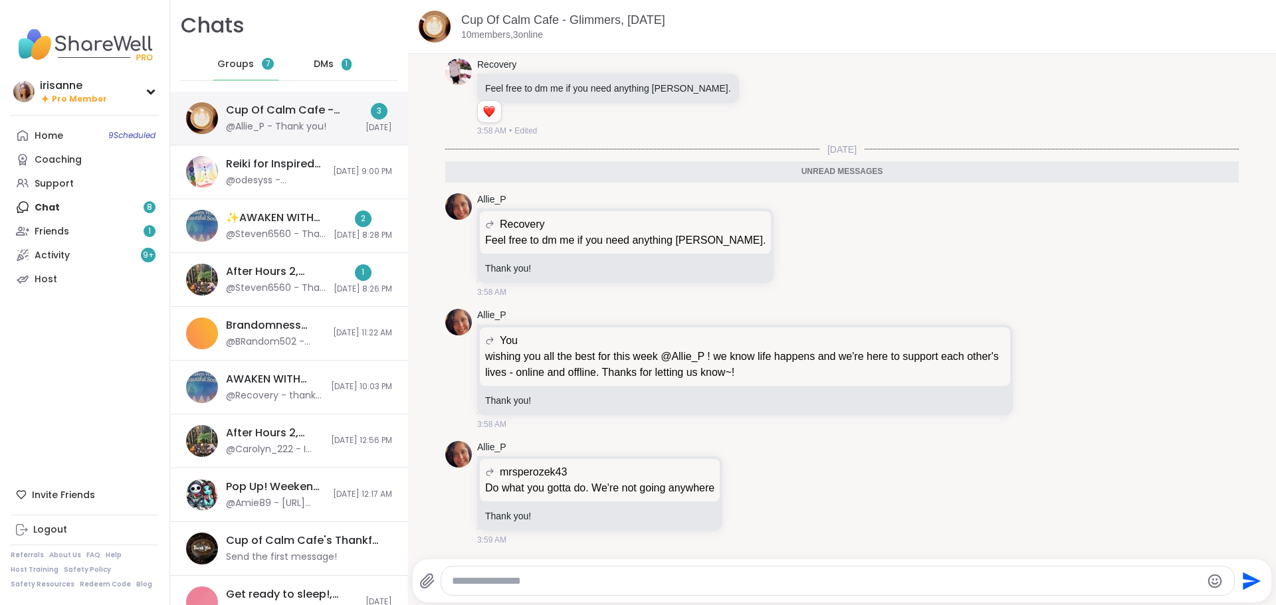
scroll to position [2742, 0]
click at [344, 62] on span "2" at bounding box center [346, 64] width 12 height 12
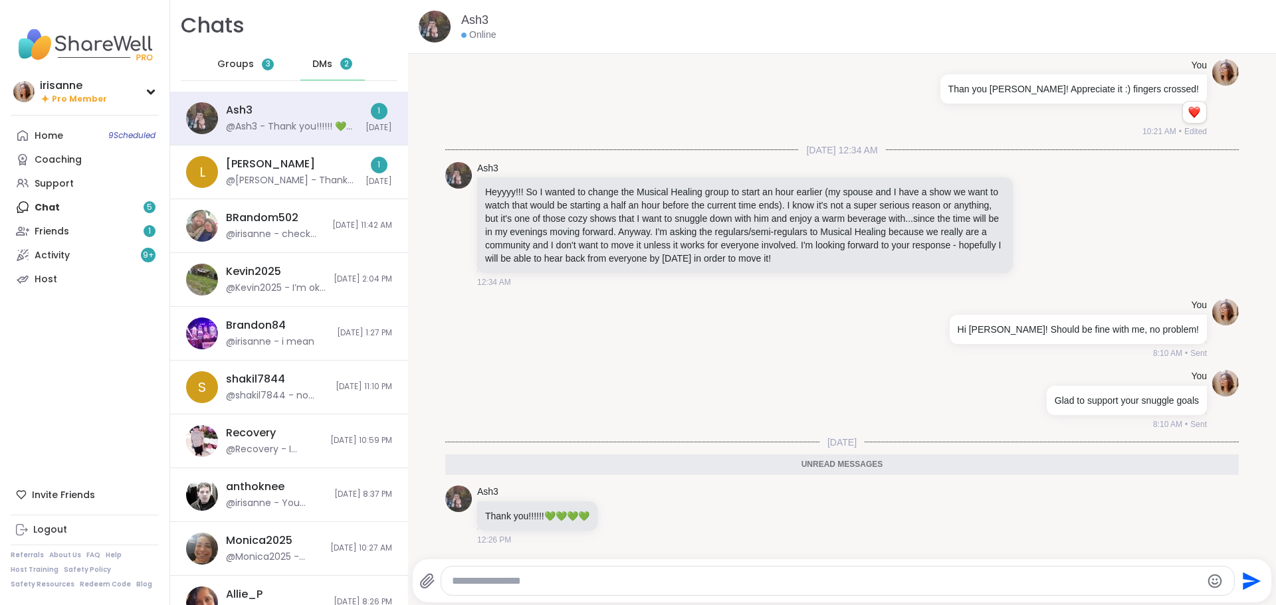
scroll to position [6103, 0]
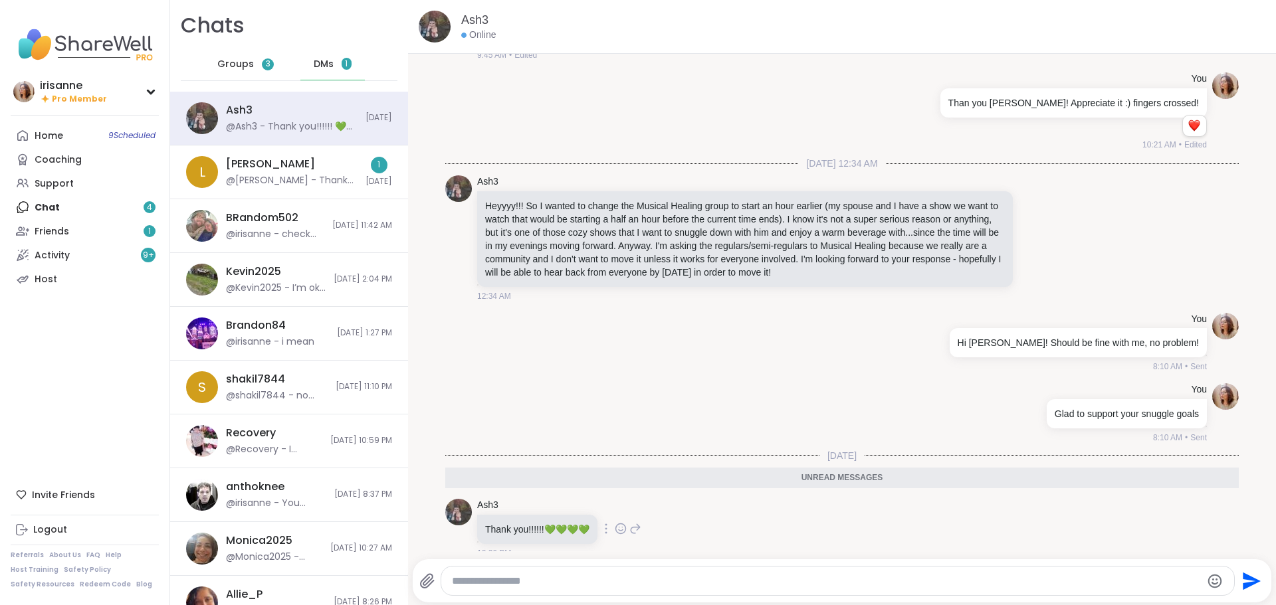
click at [626, 522] on icon at bounding box center [621, 528] width 12 height 13
click at [528, 499] on button "Select Reaction: Heart" at bounding box center [515, 507] width 27 height 27
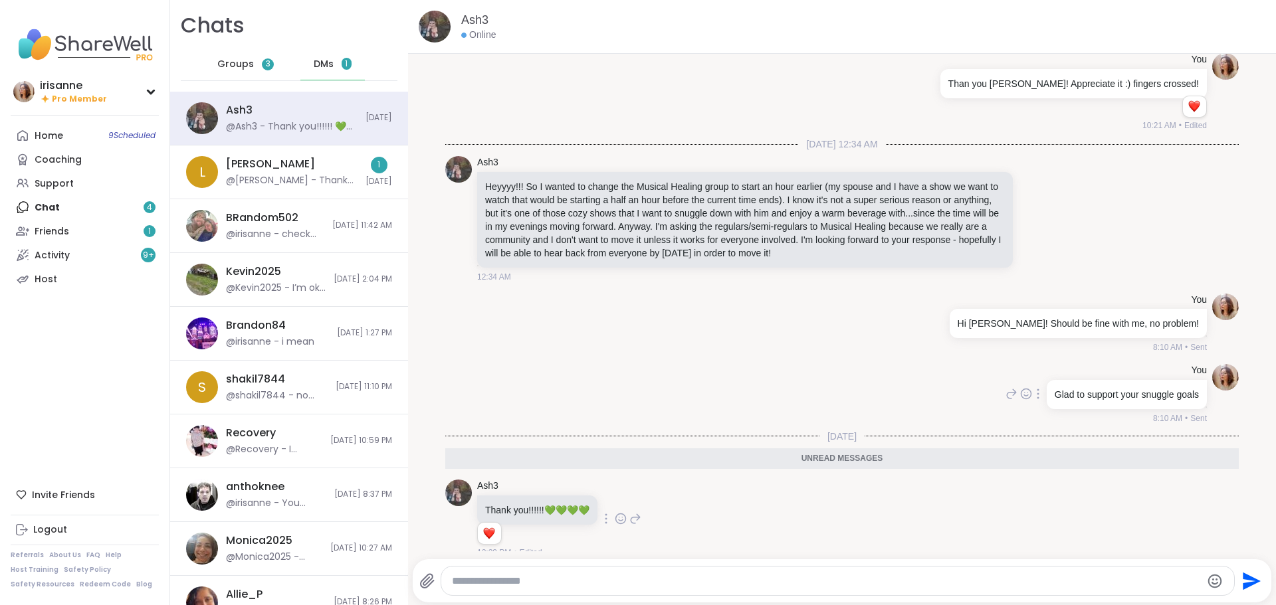
drag, startPoint x: 568, startPoint y: 382, endPoint x: 586, endPoint y: 401, distance: 26.3
click at [586, 401] on div "You Glad to support your snuggle goals 8:10 AM • Sent" at bounding box center [841, 394] width 793 height 71
click at [282, 190] on div "[PERSON_NAME] @[PERSON_NAME] - Thank you for befriending mem. Sorry I haven't t…" at bounding box center [289, 172] width 238 height 54
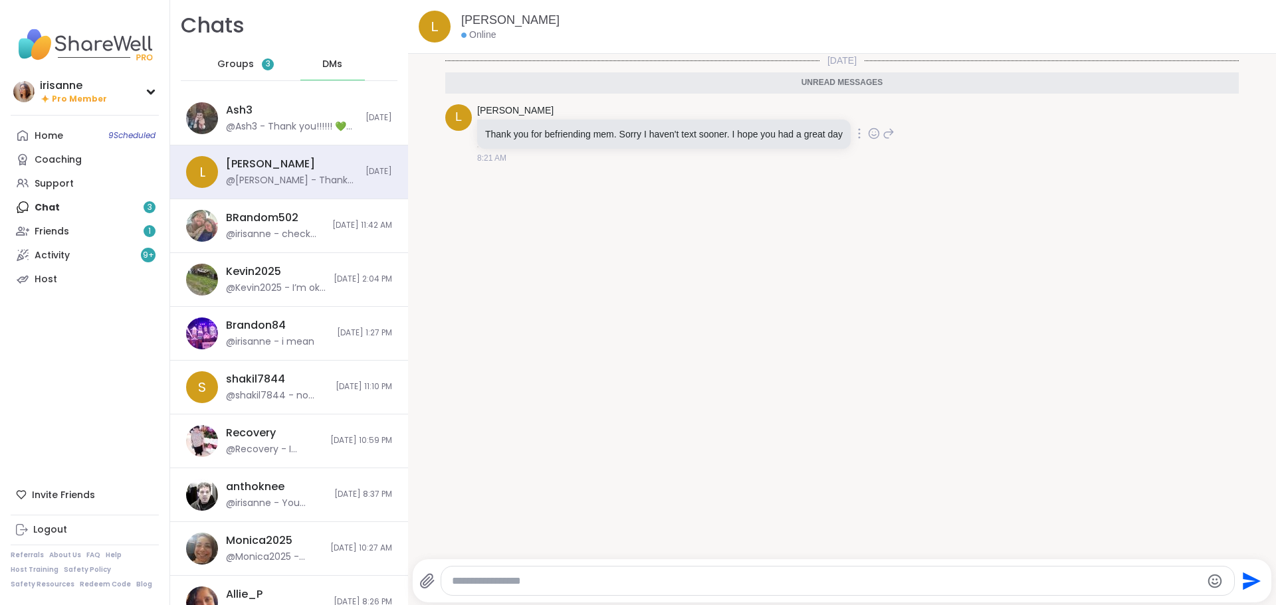
click at [872, 134] on icon at bounding box center [874, 134] width 4 height 1
click at [769, 112] on div "Select Reaction: Heart" at bounding box center [768, 112] width 12 height 12
click at [890, 143] on icon at bounding box center [888, 143] width 12 height 16
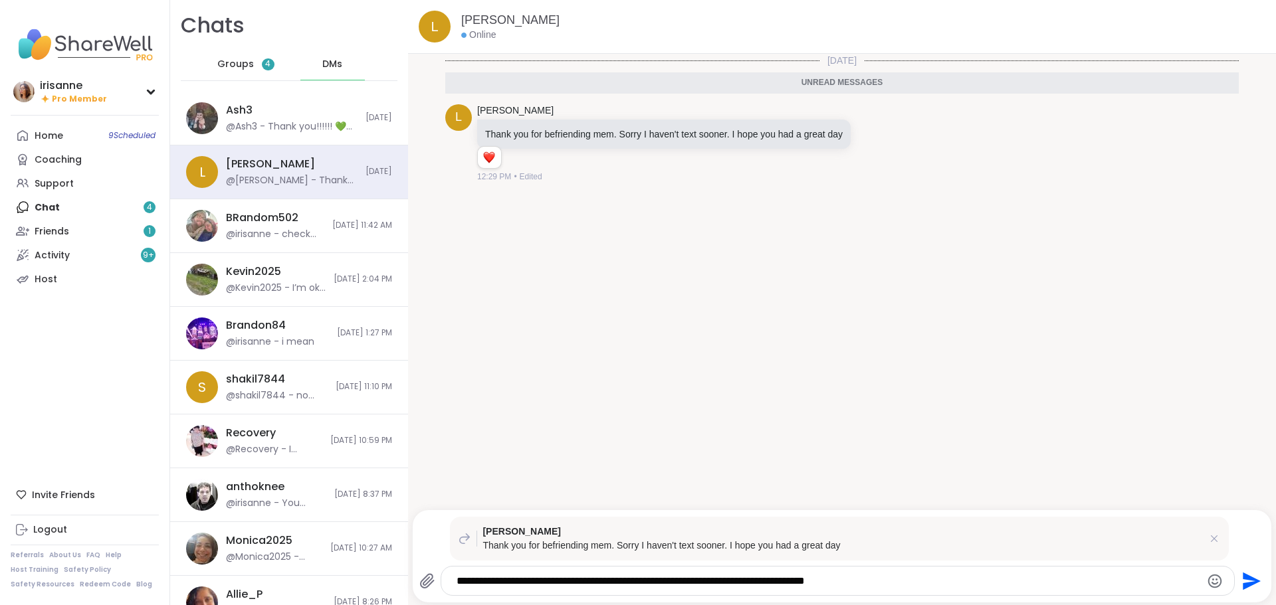
type textarea "**********"
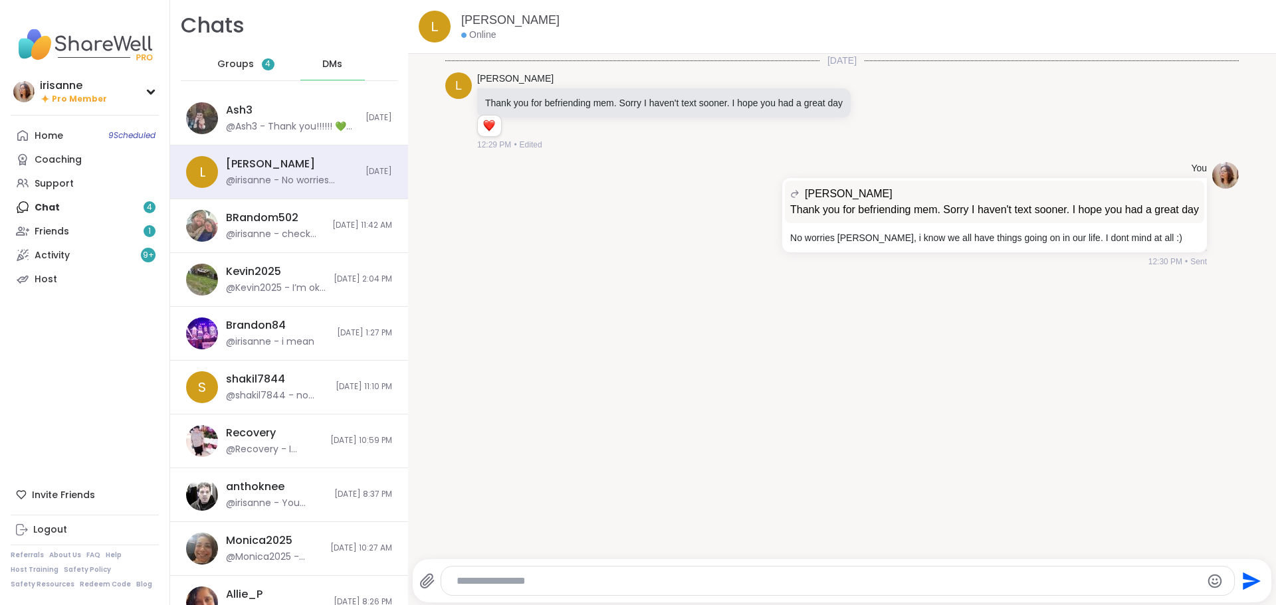
click at [239, 60] on span "Groups" at bounding box center [235, 64] width 37 height 13
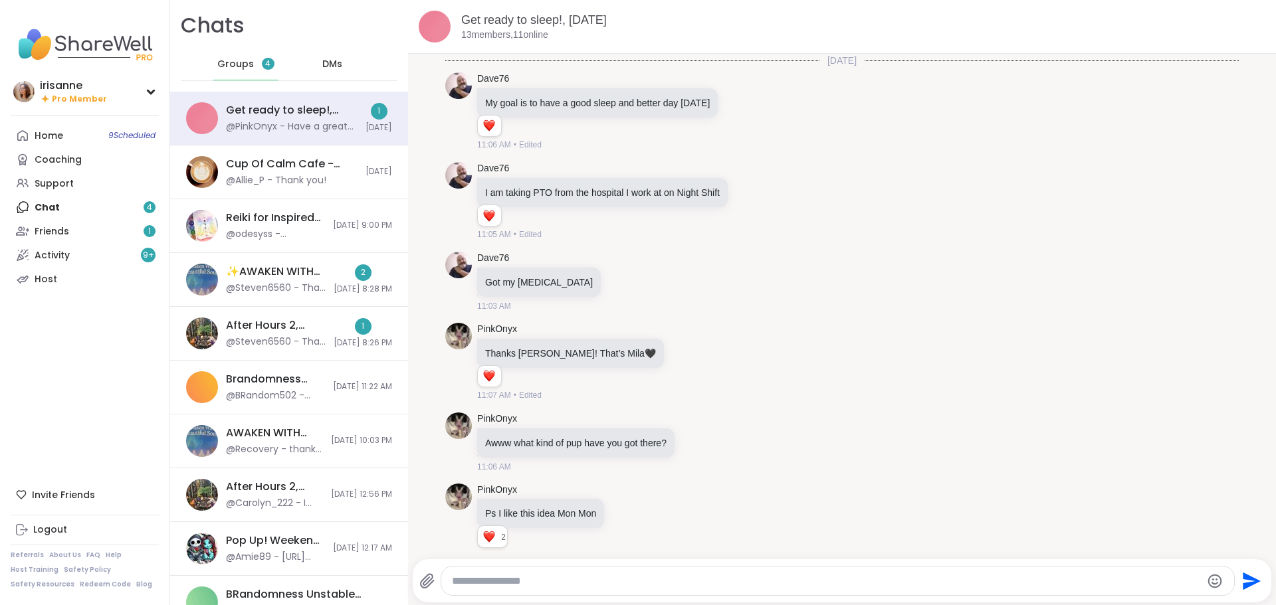
scroll to position [6033, 0]
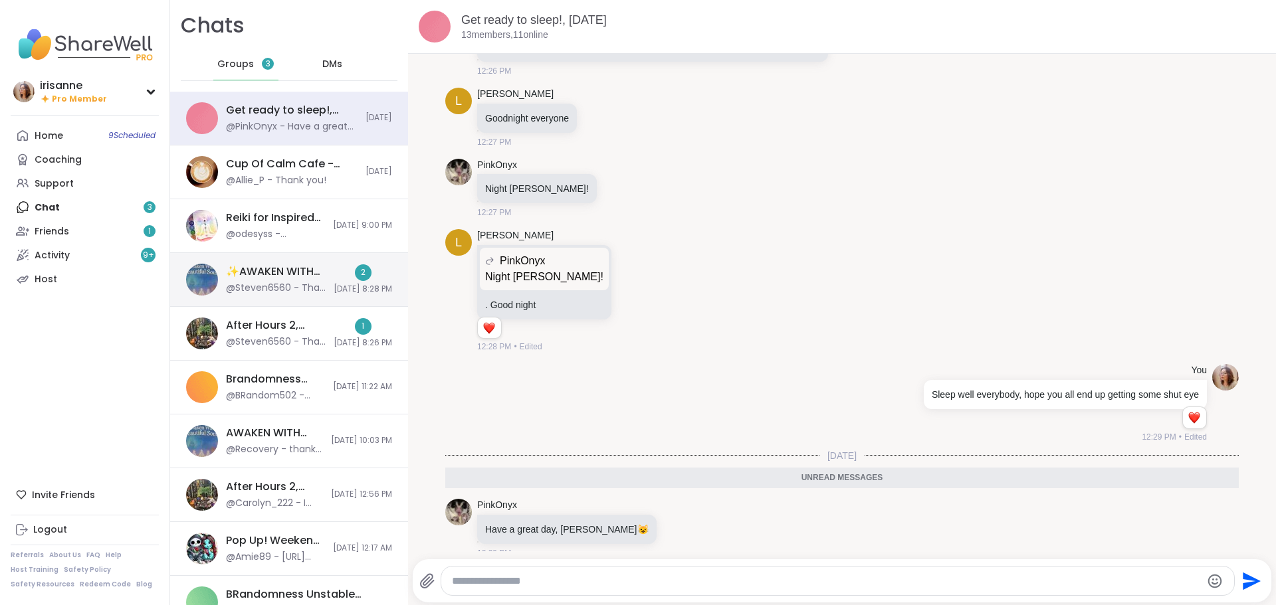
click at [221, 288] on div "✨AWAKEN WITH BEAUTIFUL SOULS✨, [DATE] @Steven6560 - That absolutely dreamy song…" at bounding box center [289, 280] width 238 height 54
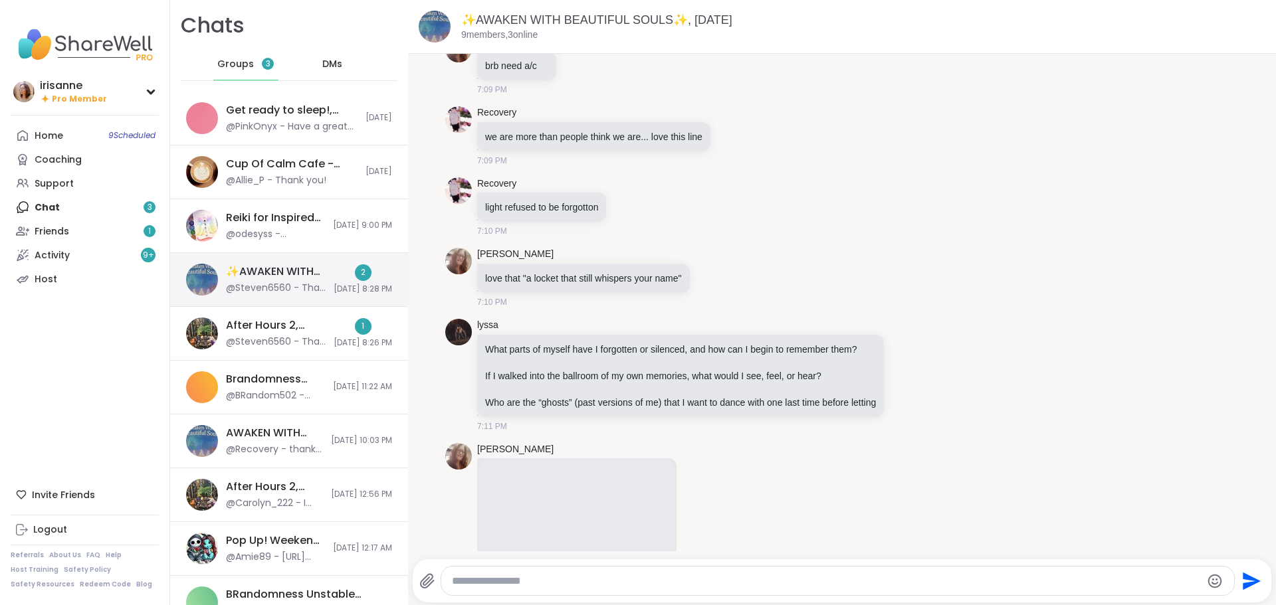
scroll to position [7553, 0]
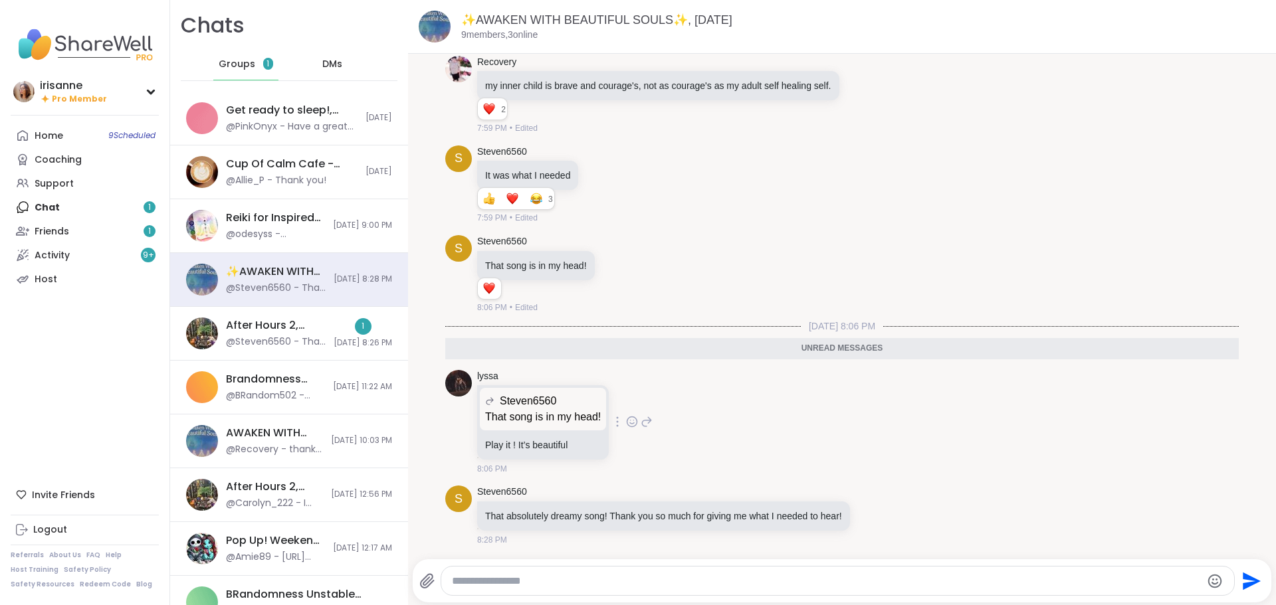
click at [533, 403] on span "Steven6560" at bounding box center [528, 401] width 56 height 16
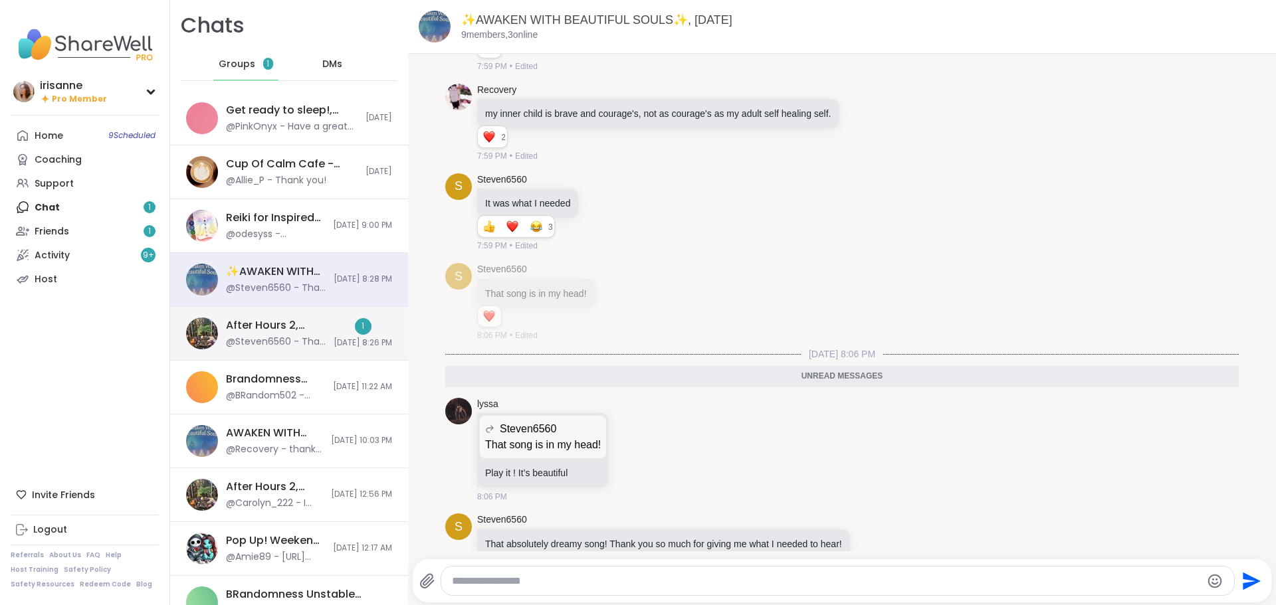
click at [277, 349] on div "After Hours 2, [DATE] @Steven6560 - That sounds great. Between 3-6 I will see i…" at bounding box center [289, 334] width 238 height 54
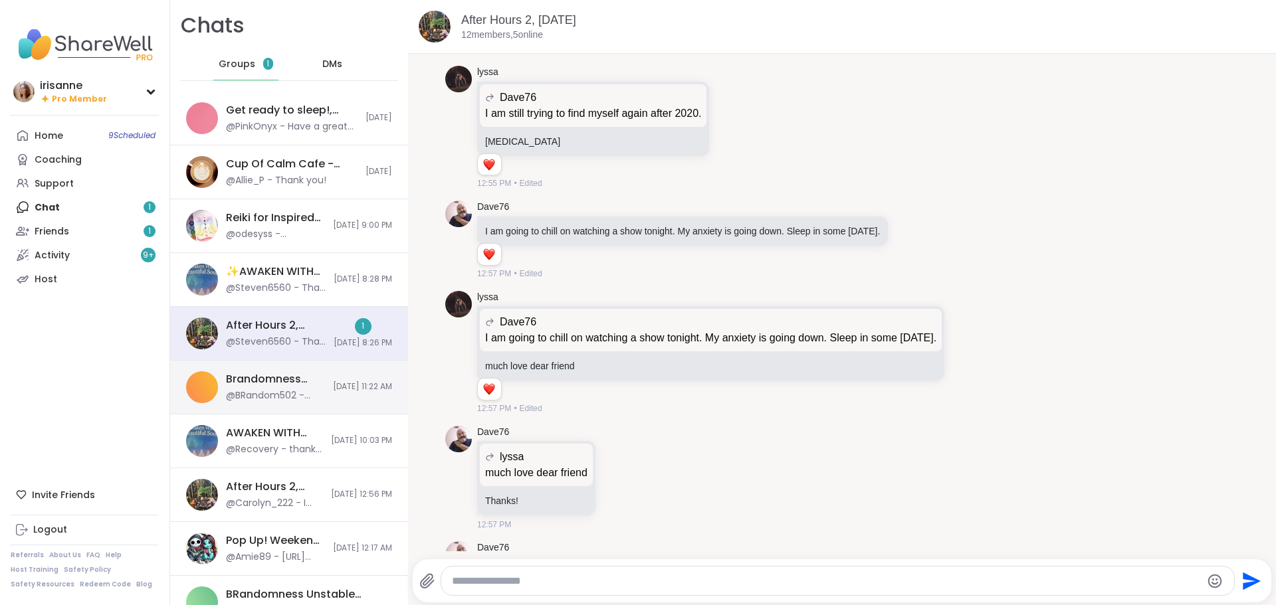
scroll to position [3503, 0]
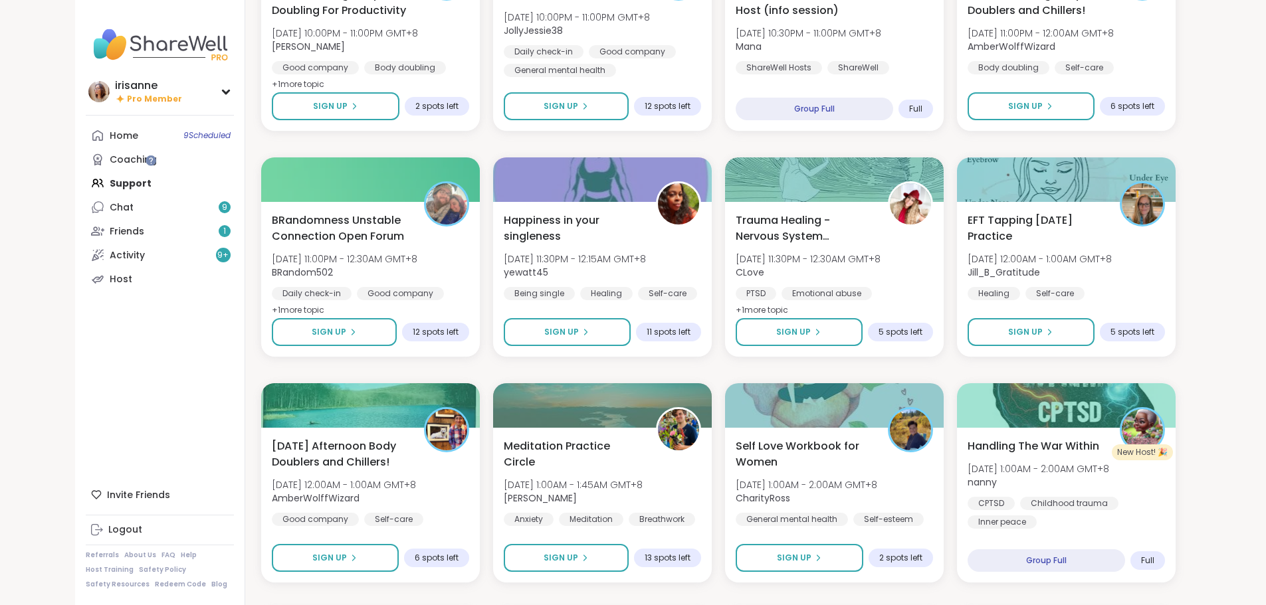
scroll to position [731, 0]
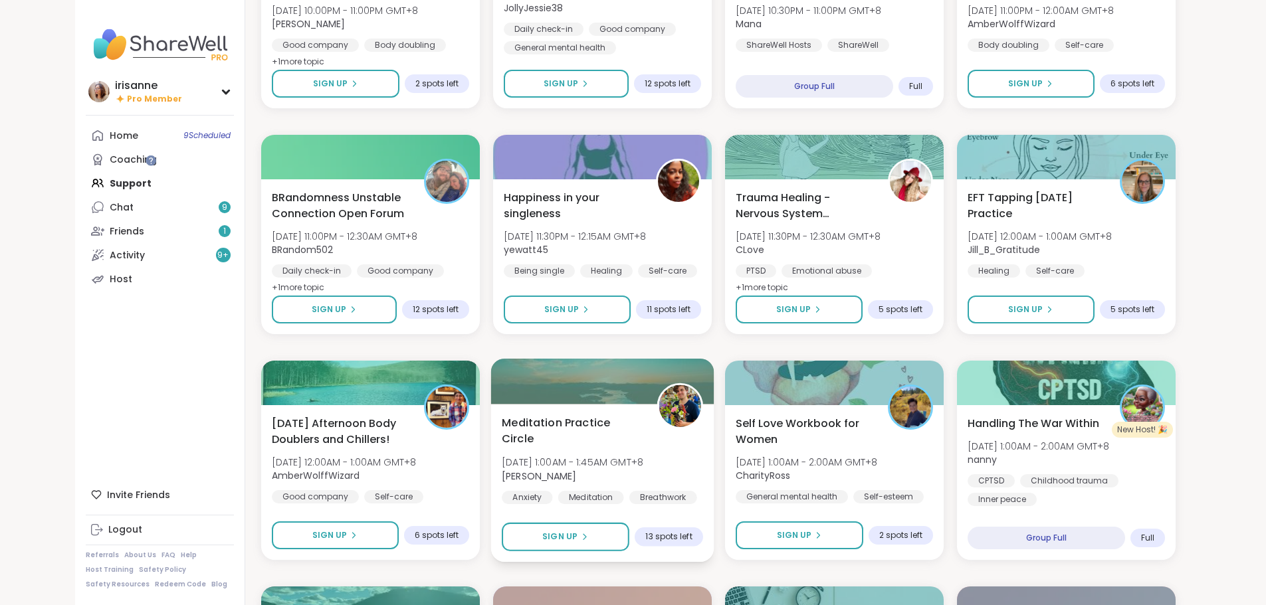
click at [314, 297] on button "Sign Up" at bounding box center [334, 310] width 125 height 28
click at [315, 310] on button "Sign Up" at bounding box center [334, 310] width 125 height 28
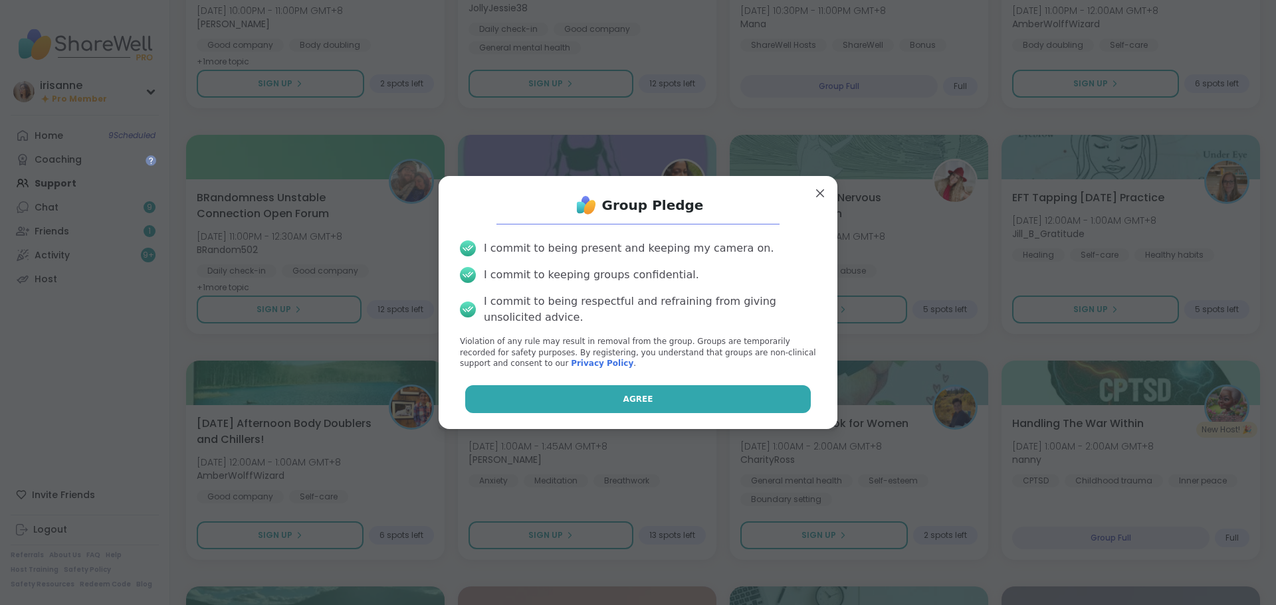
click at [657, 401] on button "Agree" at bounding box center [638, 399] width 346 height 28
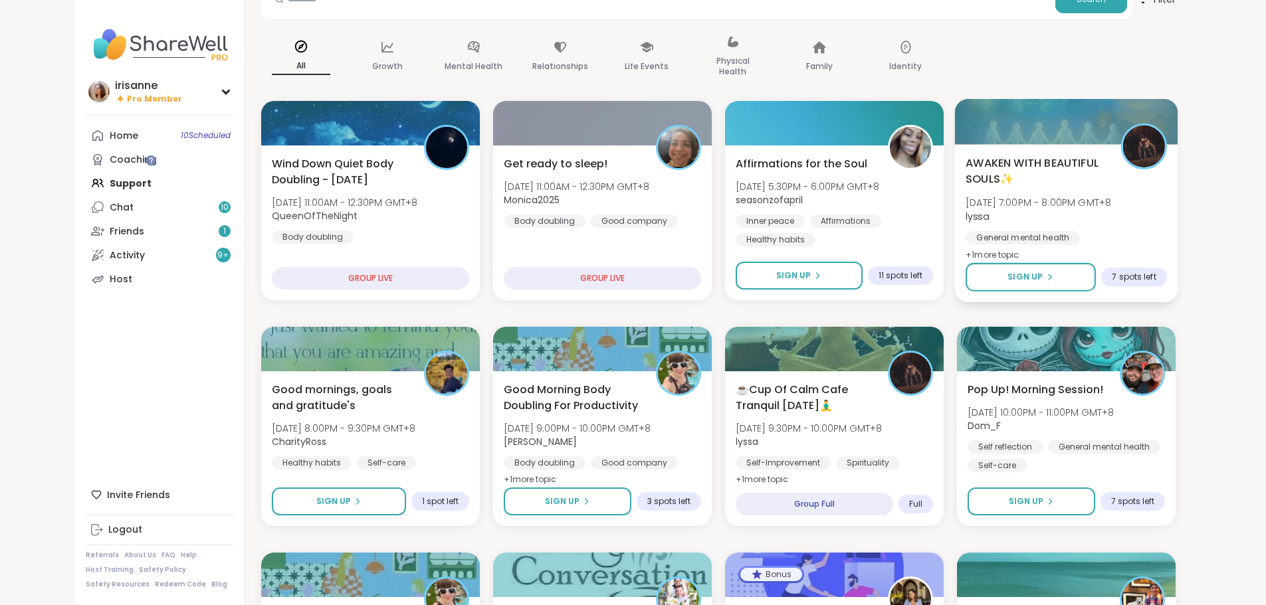
scroll to position [66, 0]
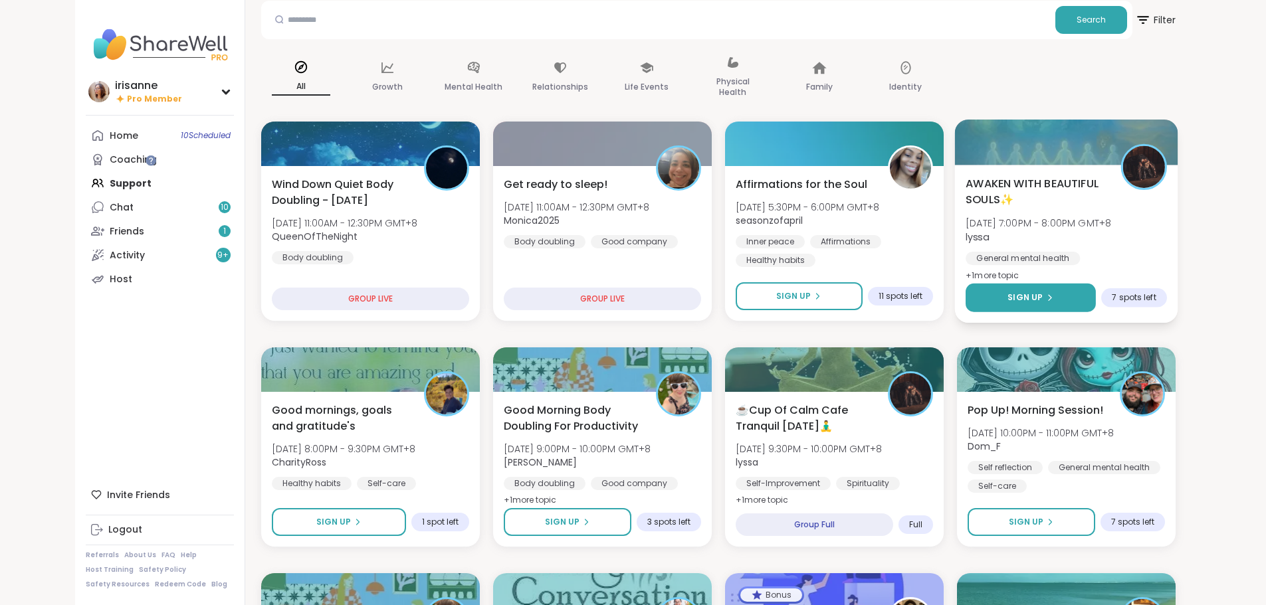
click at [1095, 284] on button "Sign Up" at bounding box center [1030, 298] width 130 height 29
click at [1046, 303] on button "Sign Up" at bounding box center [1030, 298] width 130 height 29
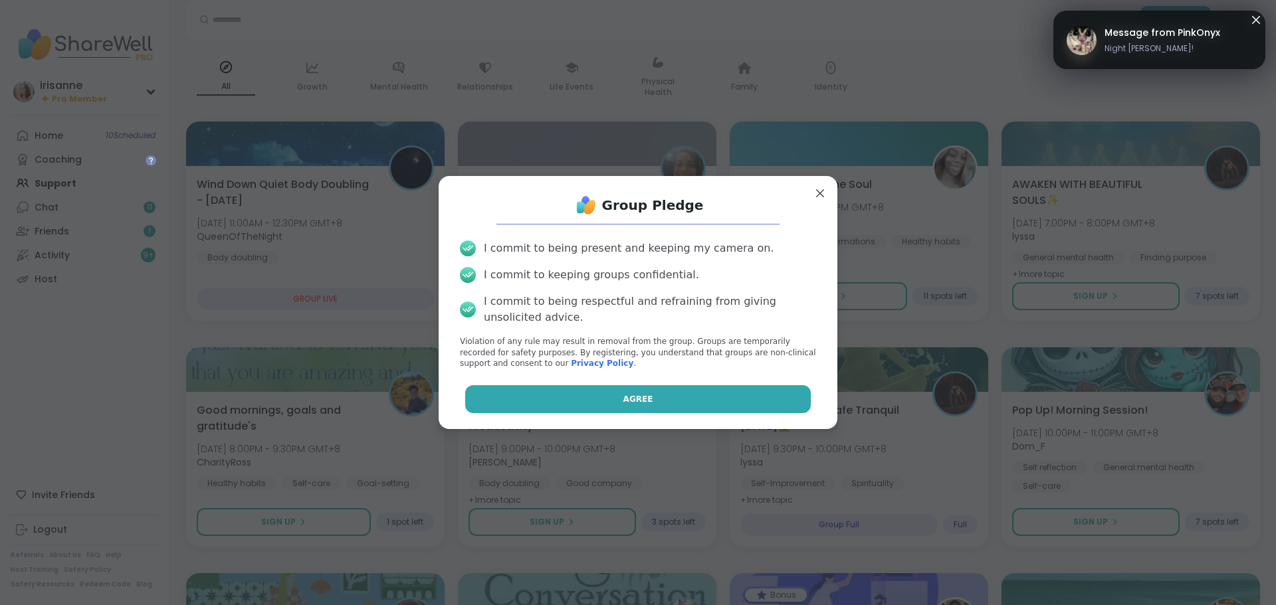
click at [661, 399] on button "Agree" at bounding box center [638, 399] width 346 height 28
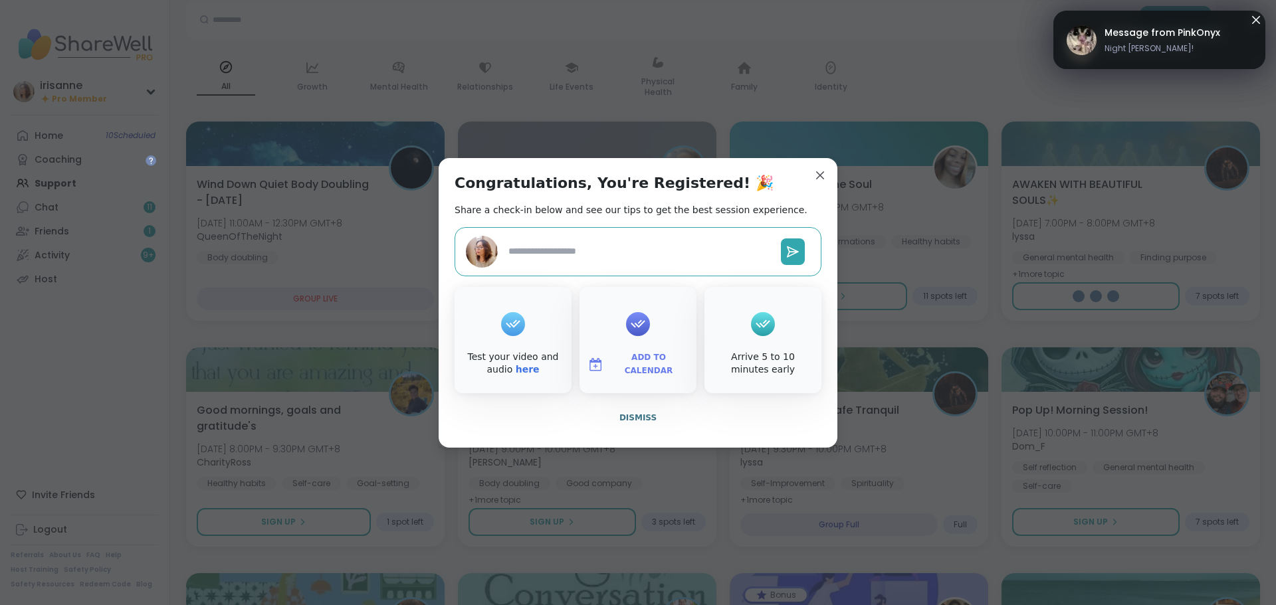
type textarea "*"
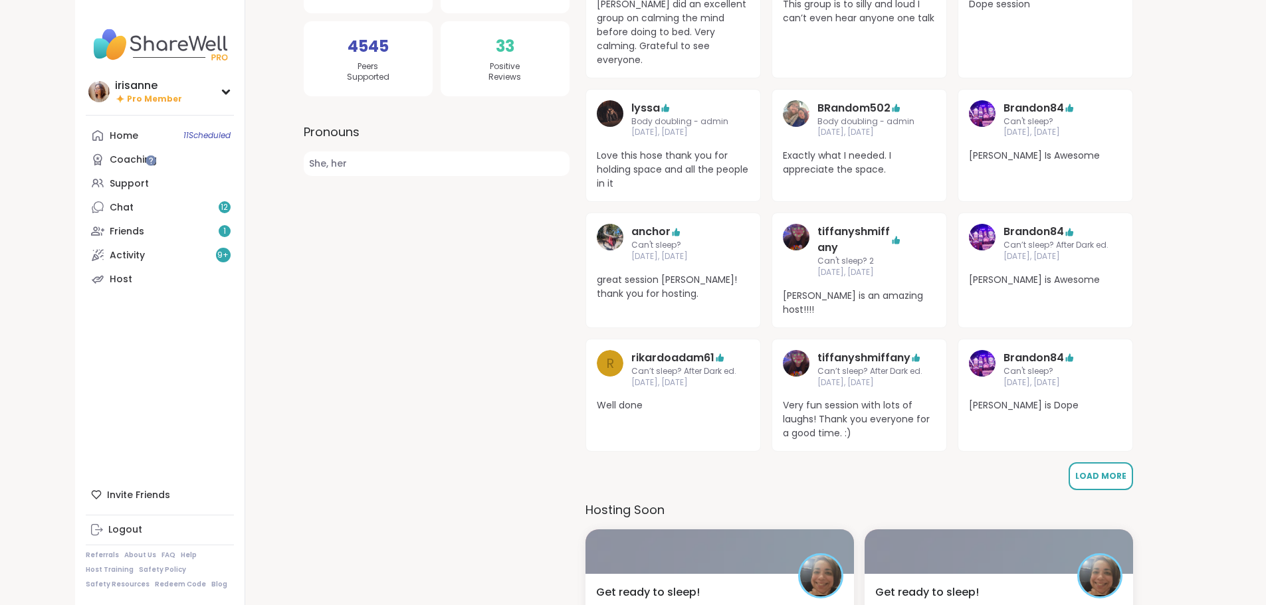
click at [1084, 470] on span "Load More" at bounding box center [1100, 475] width 51 height 11
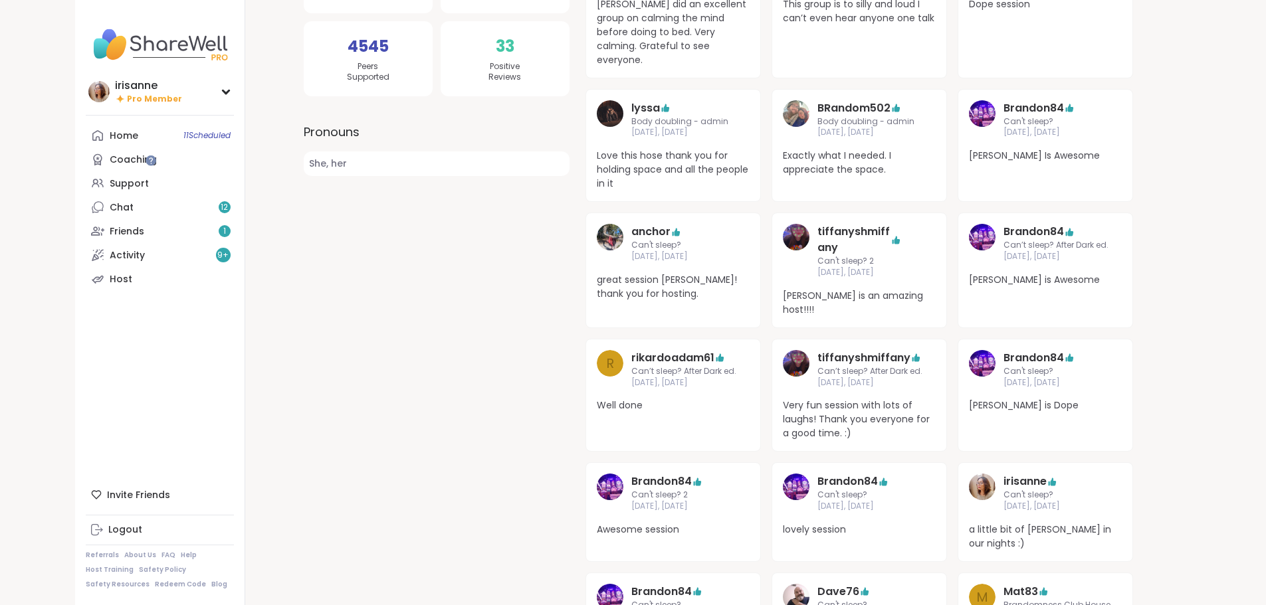
scroll to position [531, 0]
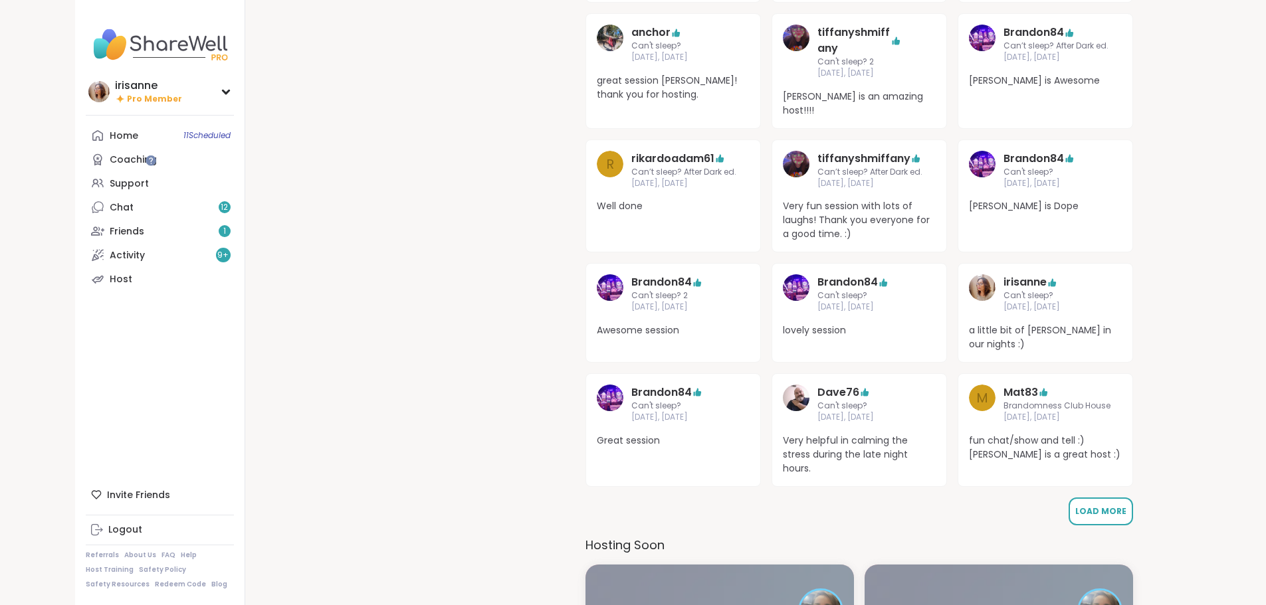
click at [1084, 506] on span "Load More" at bounding box center [1100, 511] width 51 height 11
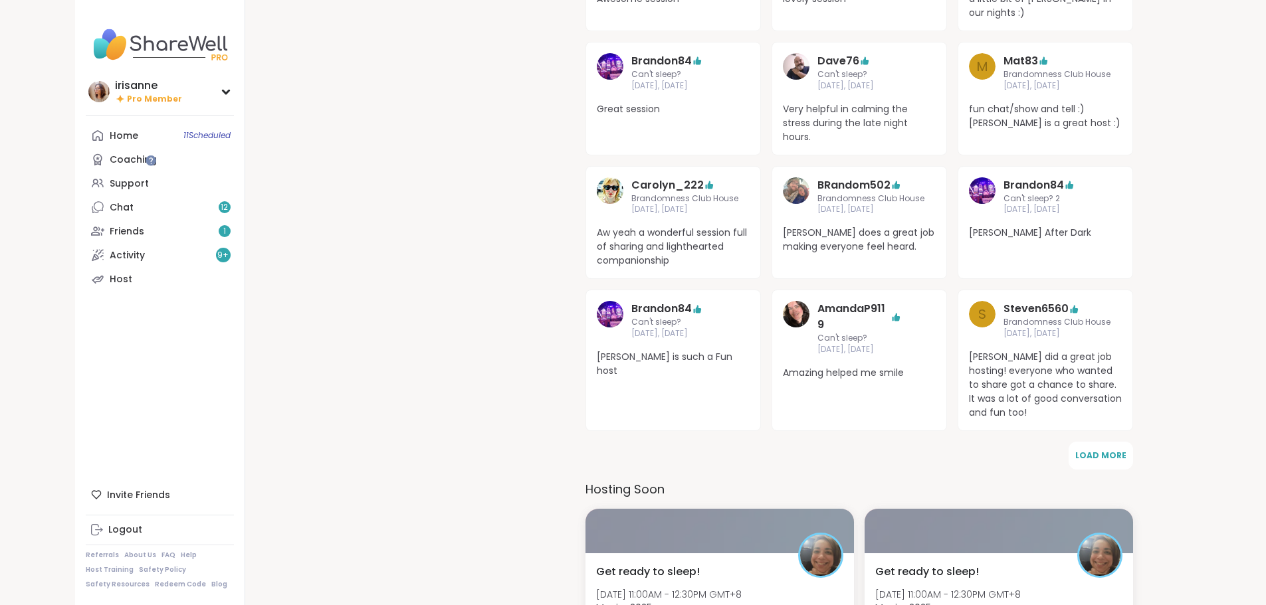
scroll to position [864, 0]
click at [1095, 449] on span "Load More" at bounding box center [1100, 454] width 51 height 11
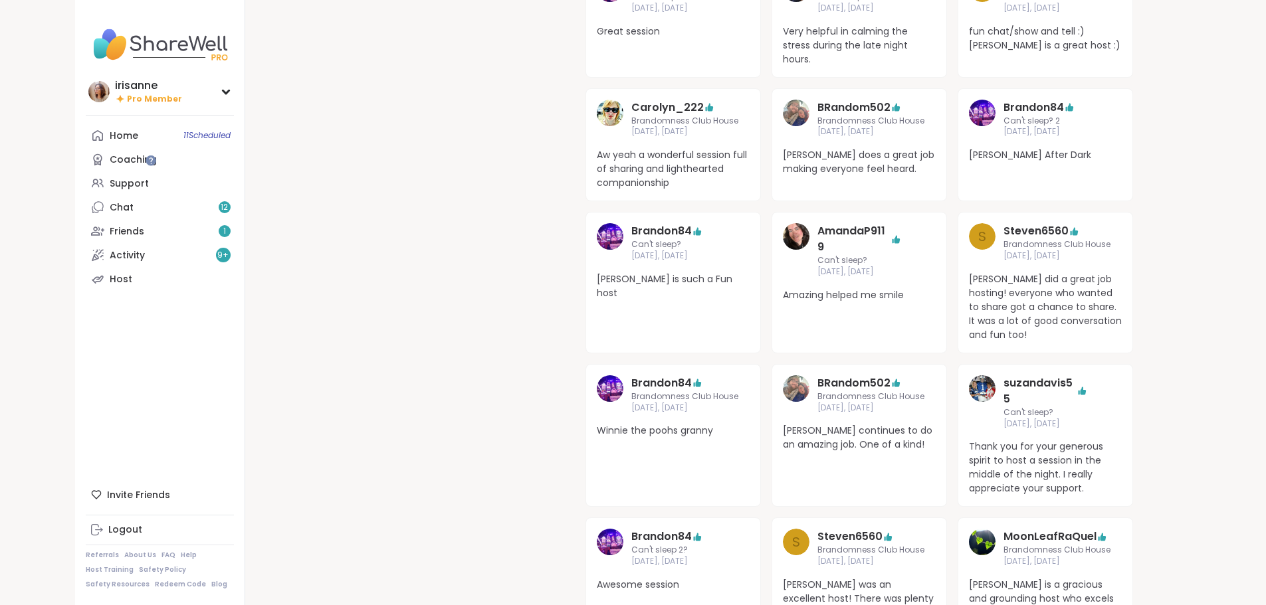
scroll to position [1129, 0]
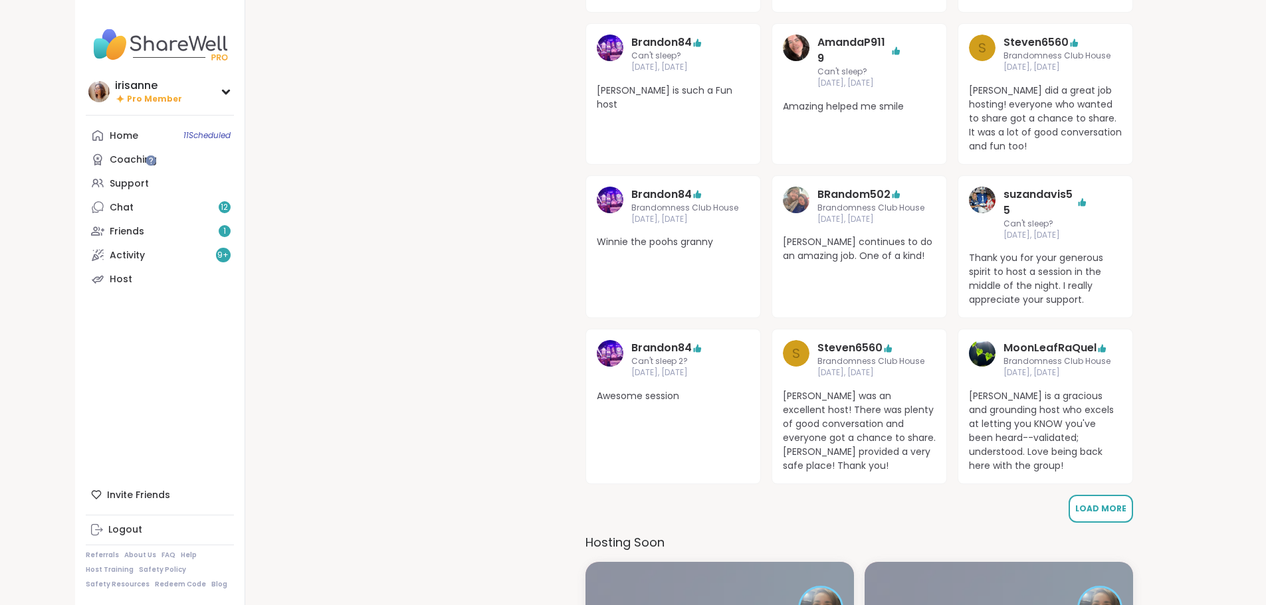
click at [1085, 495] on button "Load More" at bounding box center [1100, 509] width 64 height 28
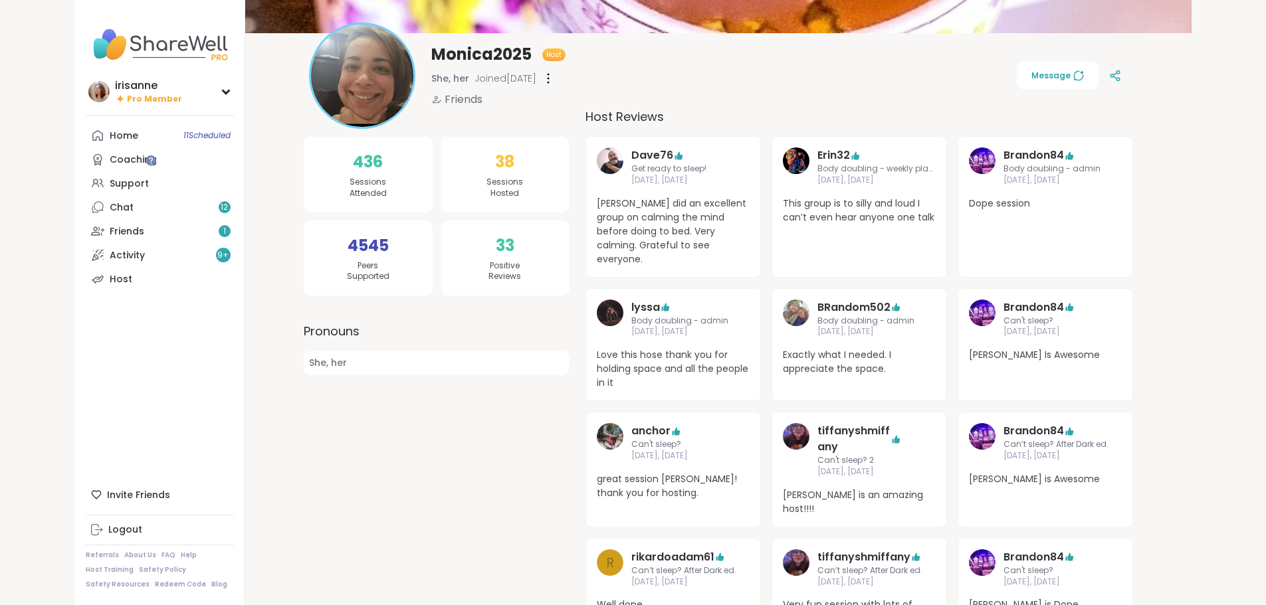
scroll to position [0, 0]
